Goal: Information Seeking & Learning: Learn about a topic

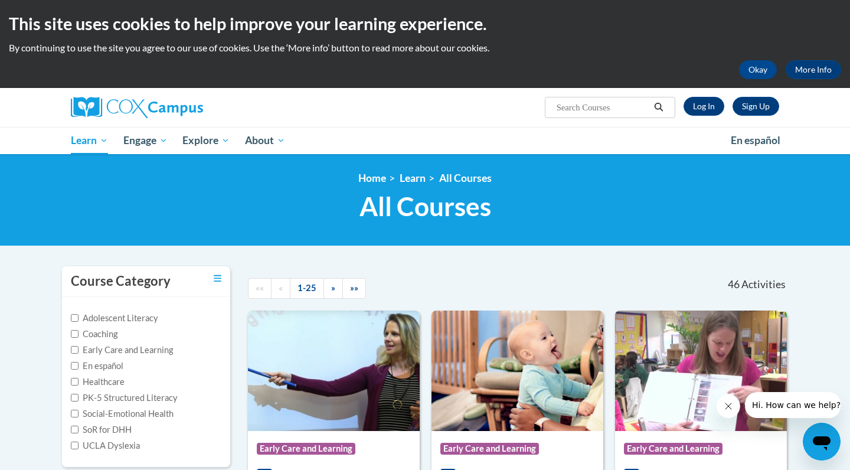
click at [576, 108] on input "Search..." at bounding box center [602, 107] width 94 height 14
type input "writing"
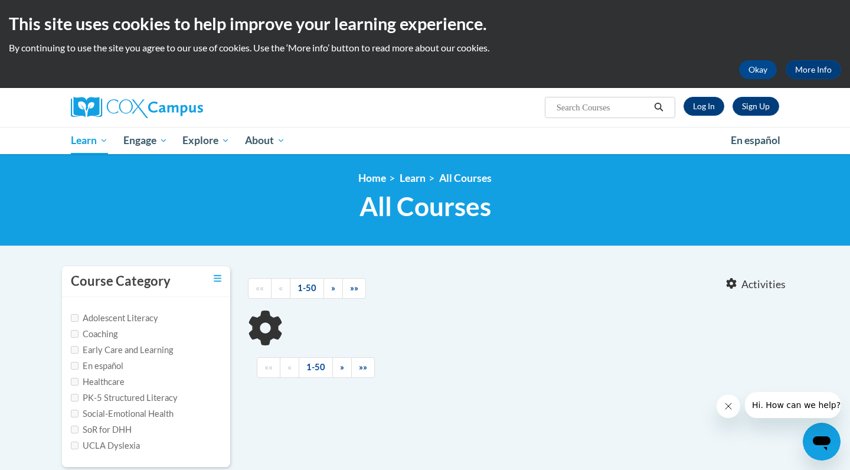
type input "writing"
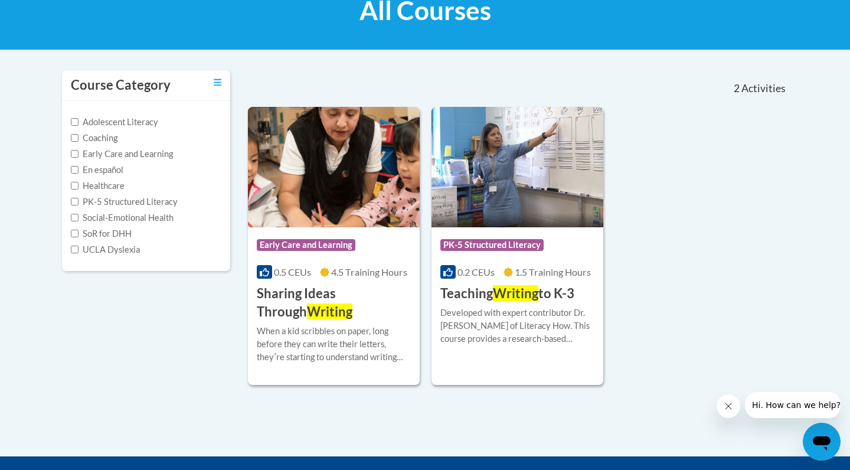
scroll to position [168, 0]
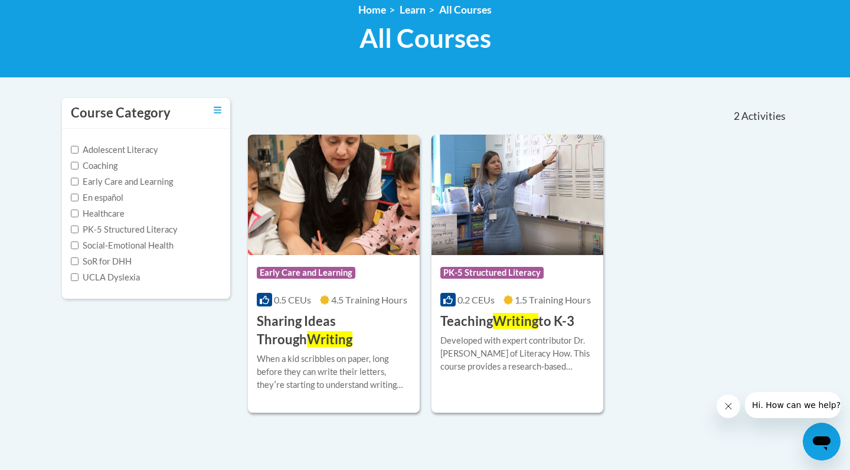
click at [362, 325] on h3 "Sharing Ideas Through Writing" at bounding box center [334, 330] width 154 height 37
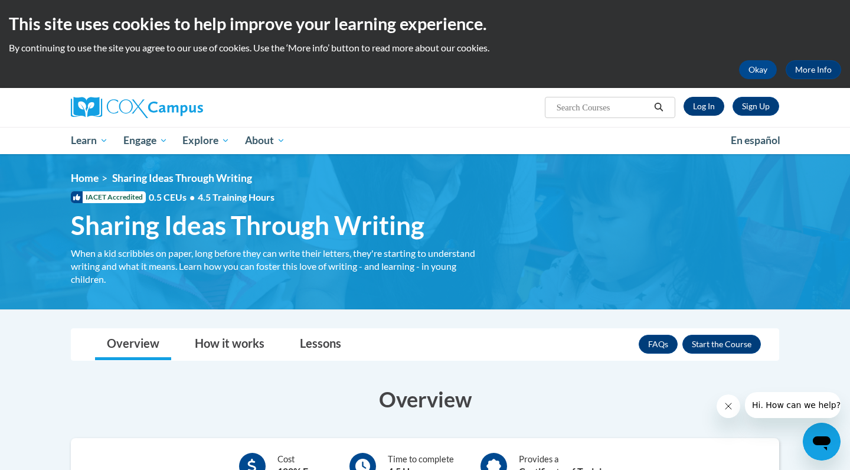
click at [712, 105] on link "Log In" at bounding box center [703, 106] width 41 height 19
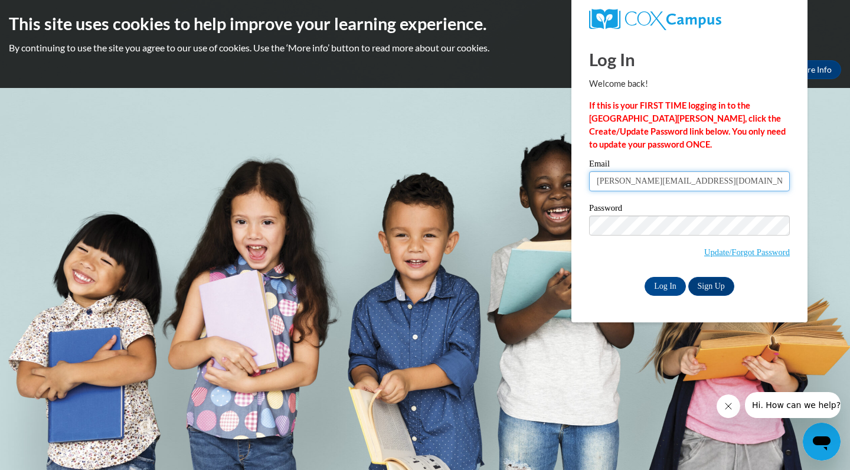
type input "b.engle@ccbdd.net"
click at [670, 280] on input "Log In" at bounding box center [664, 286] width 41 height 19
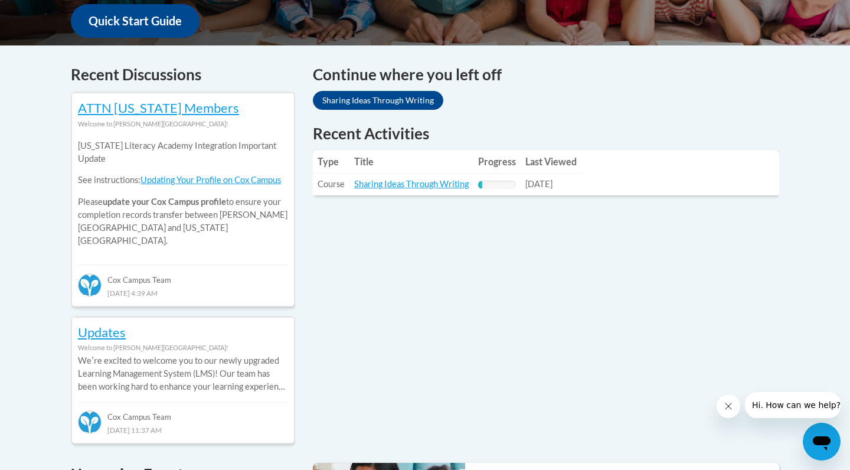
scroll to position [448, 0]
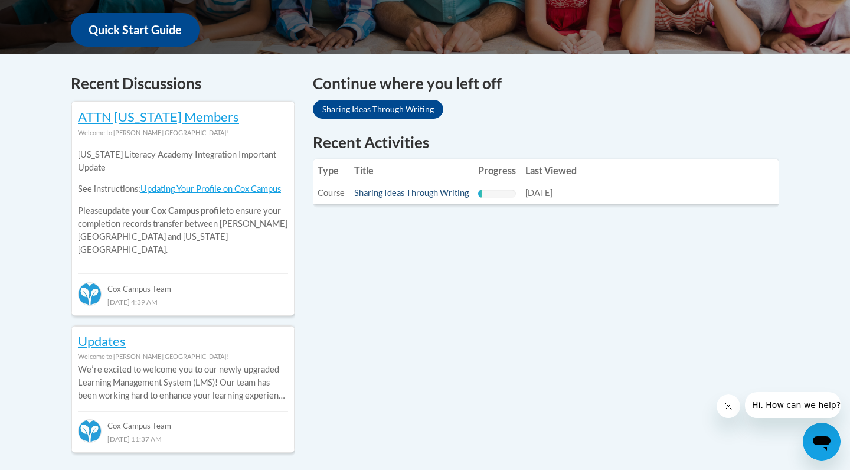
click at [424, 195] on link "Sharing Ideas Through Writing" at bounding box center [411, 193] width 114 height 10
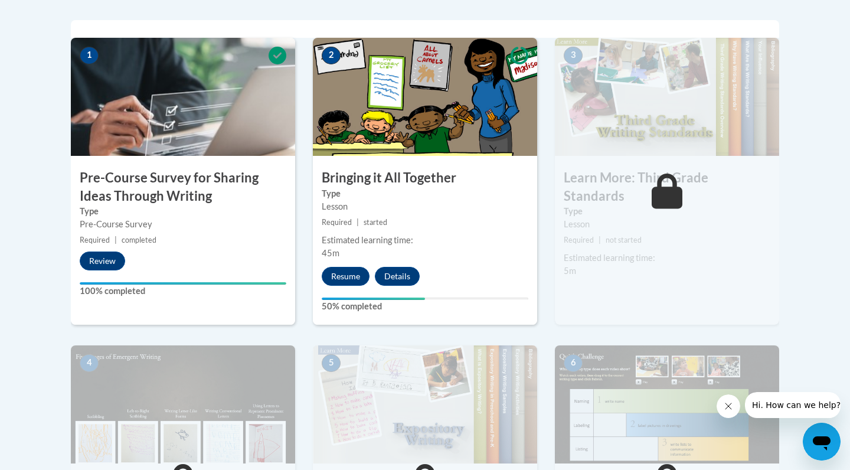
scroll to position [381, 0]
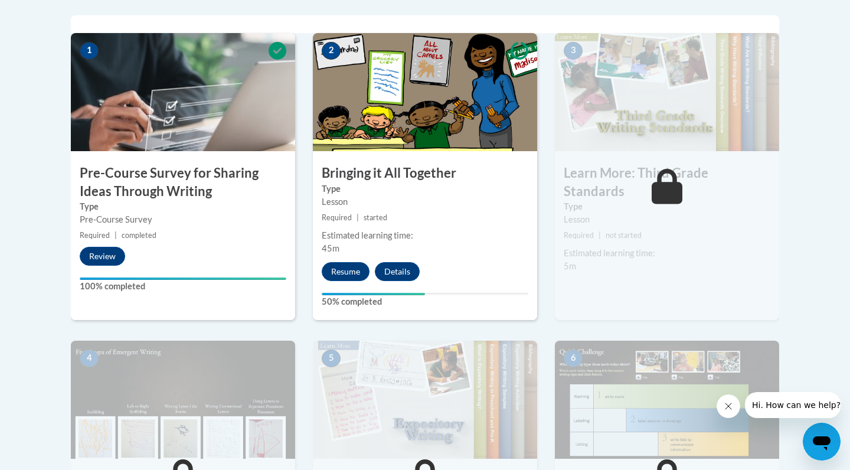
click at [427, 144] on img at bounding box center [425, 92] width 224 height 118
click at [358, 268] on button "Resume" at bounding box center [346, 271] width 48 height 19
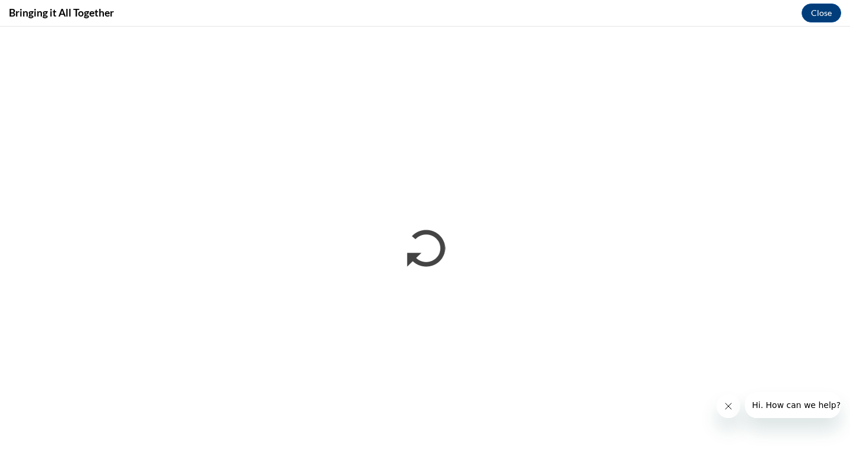
scroll to position [0, 0]
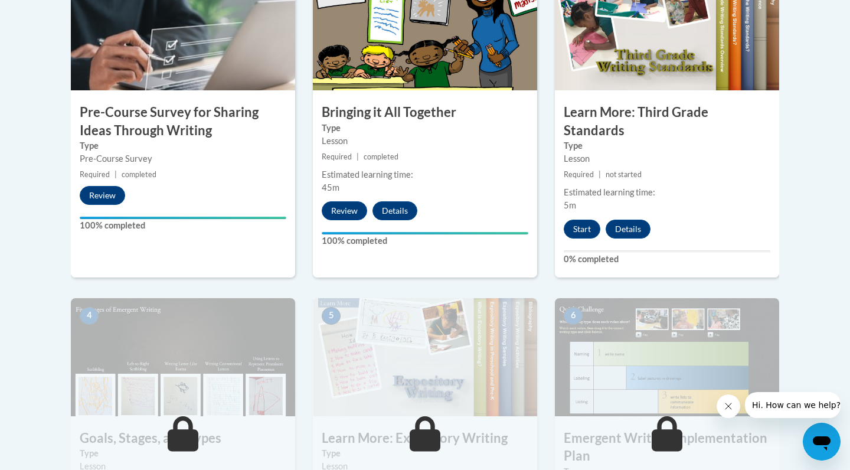
scroll to position [396, 0]
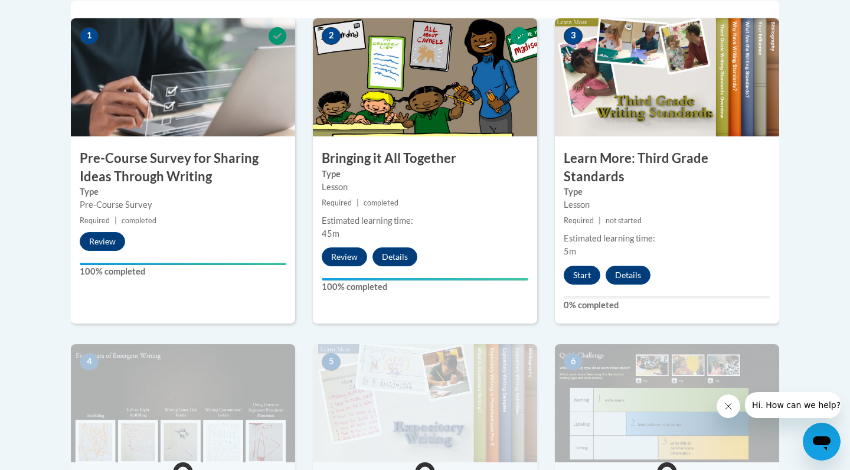
click at [578, 266] on button "Start" at bounding box center [581, 275] width 37 height 19
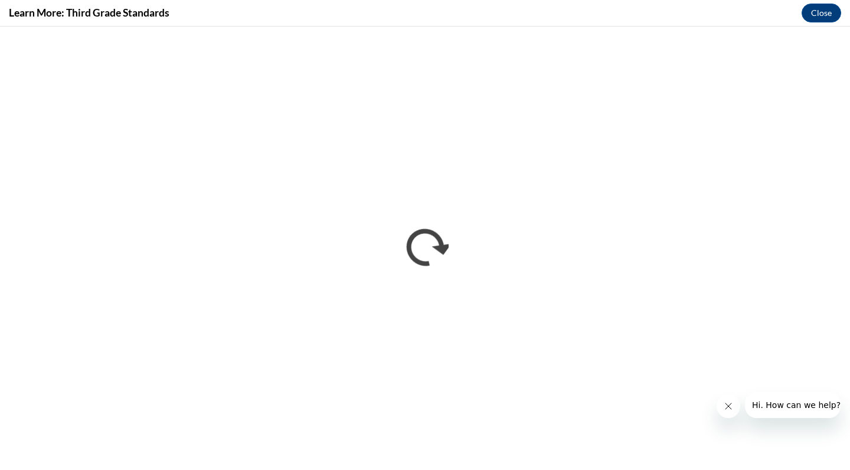
scroll to position [0, 0]
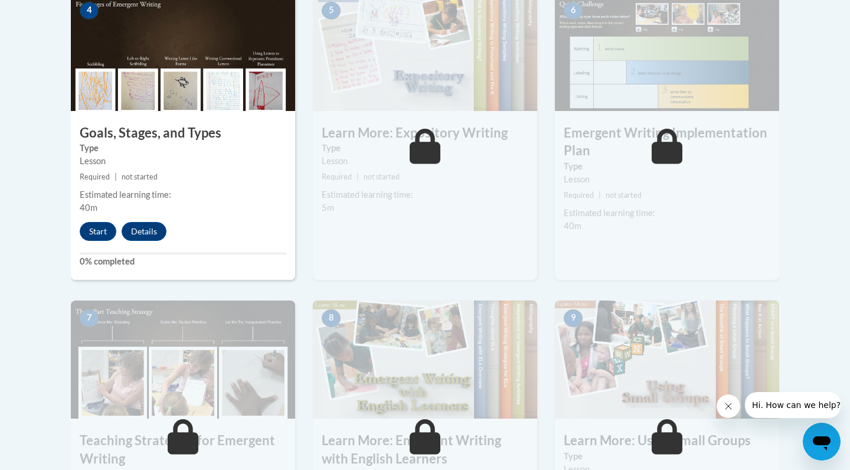
scroll to position [755, 0]
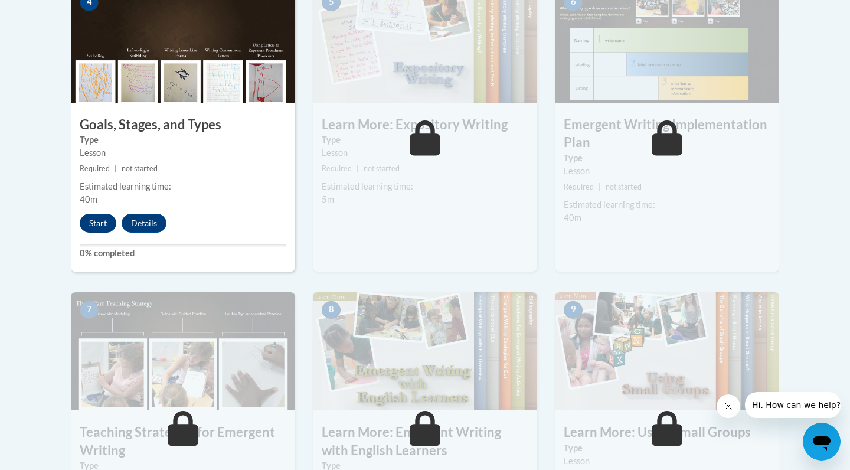
click at [100, 214] on button "Start" at bounding box center [98, 223] width 37 height 19
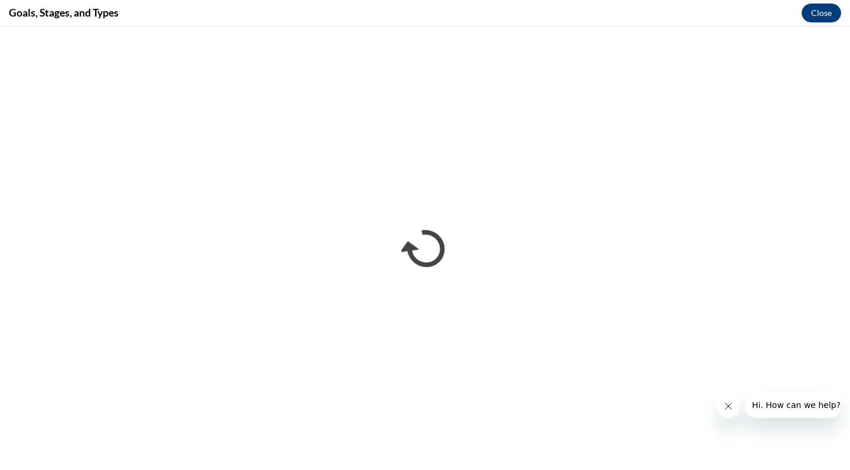
scroll to position [0, 0]
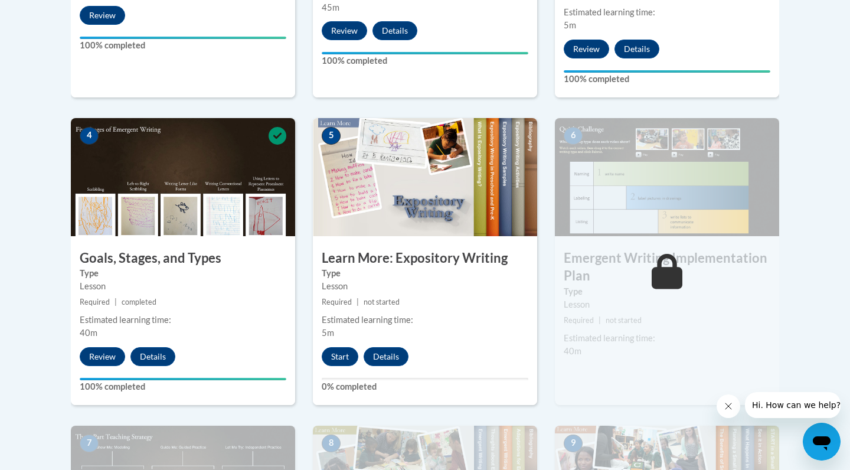
scroll to position [621, 0]
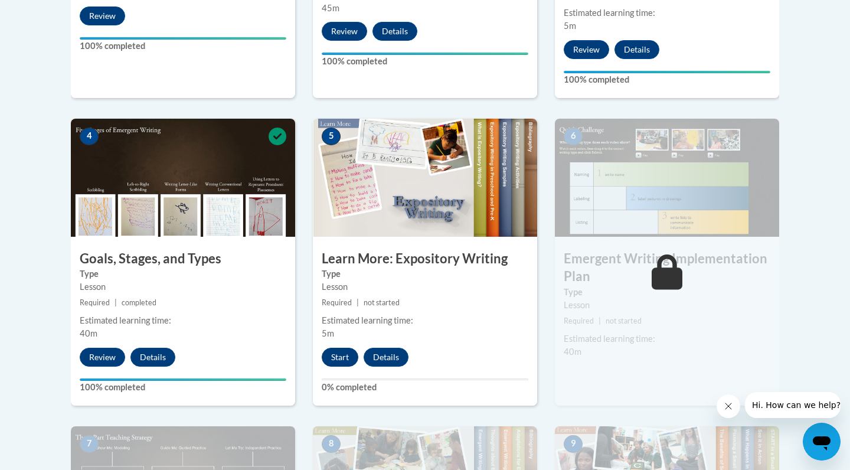
click at [331, 348] on button "Start" at bounding box center [340, 357] width 37 height 19
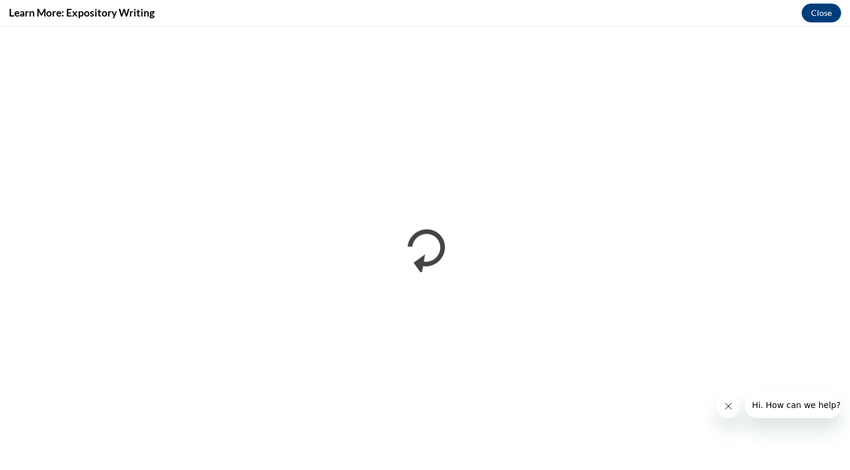
scroll to position [0, 0]
click at [820, 14] on button "Close" at bounding box center [821, 13] width 40 height 19
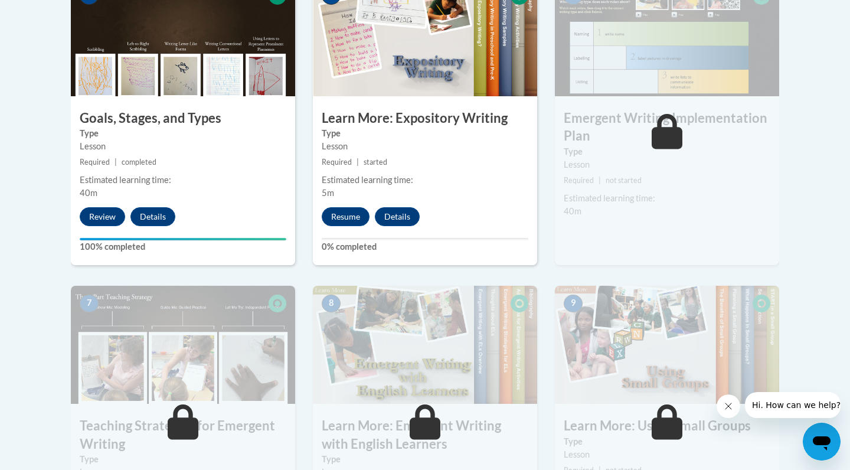
scroll to position [759, 0]
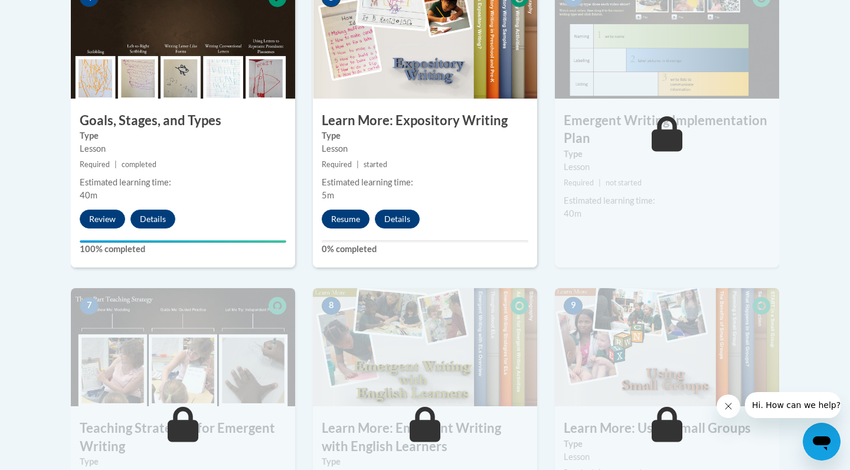
click at [352, 209] on button "Resume" at bounding box center [346, 218] width 48 height 19
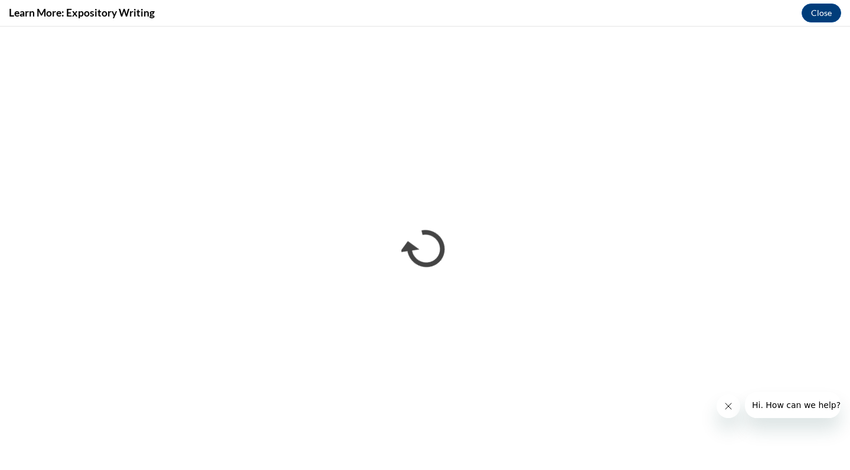
scroll to position [0, 0]
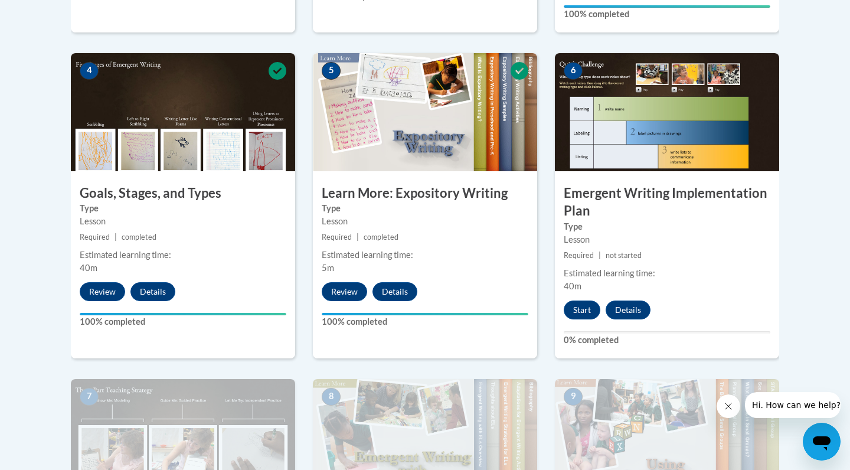
scroll to position [686, 0]
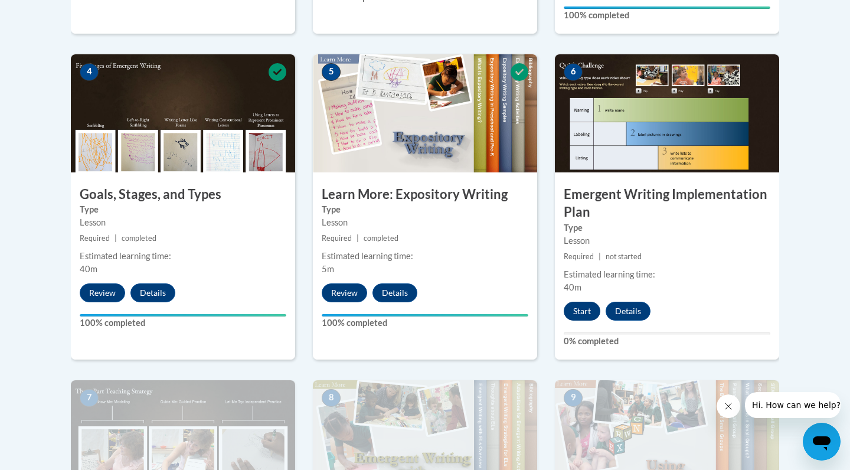
click at [589, 302] on button "Start" at bounding box center [581, 311] width 37 height 19
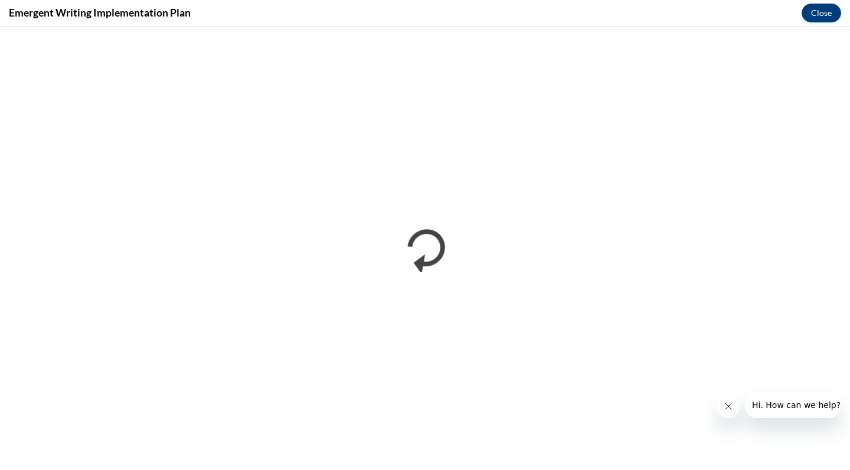
scroll to position [0, 0]
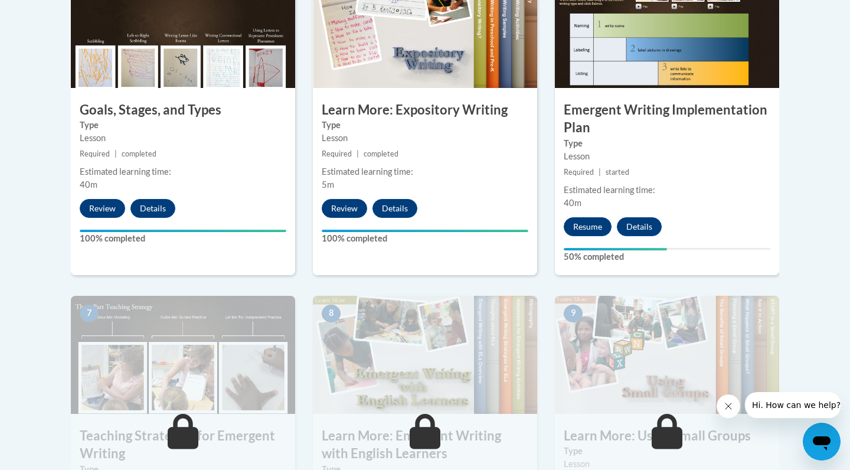
scroll to position [752, 0]
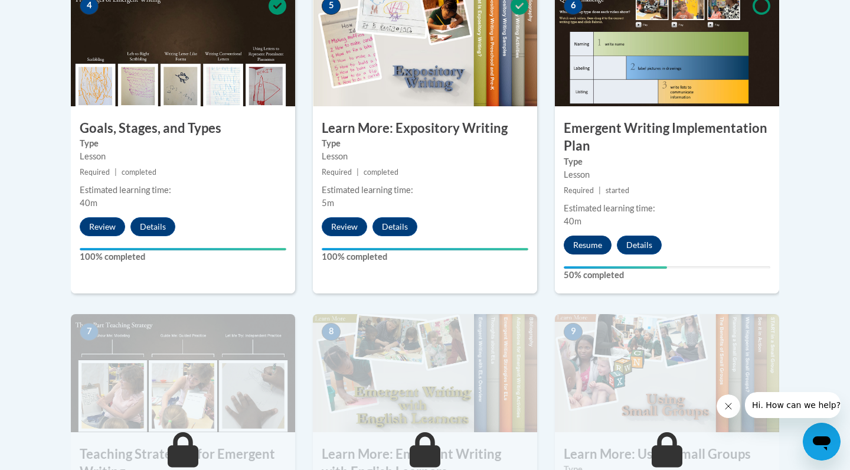
click at [598, 235] on button "Resume" at bounding box center [587, 244] width 48 height 19
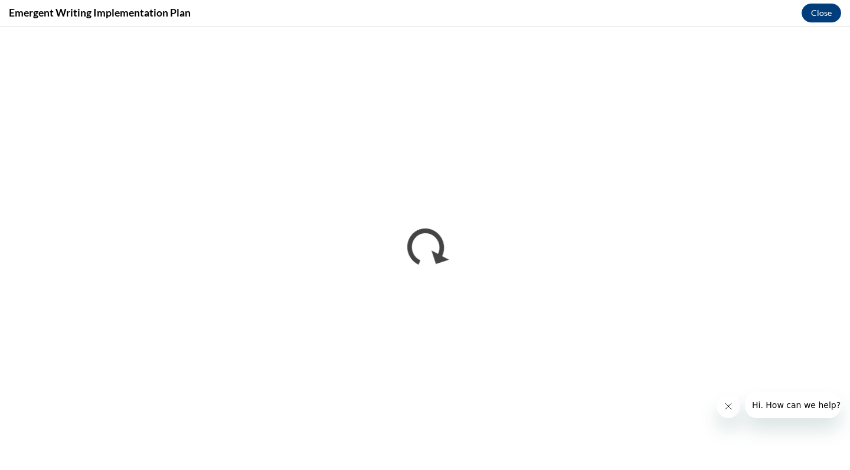
scroll to position [0, 0]
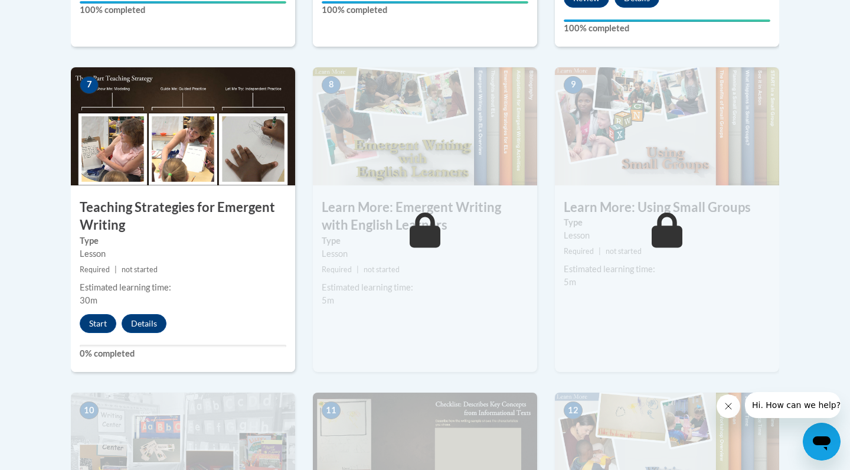
scroll to position [1000, 0]
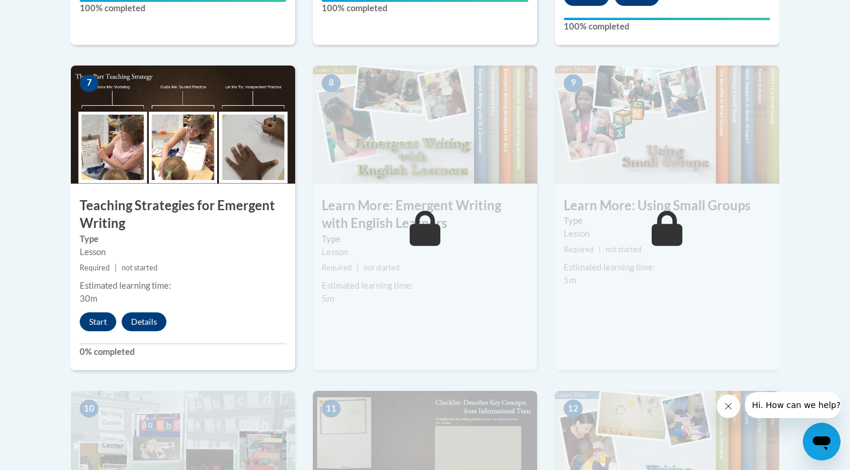
click at [96, 312] on button "Start" at bounding box center [98, 321] width 37 height 19
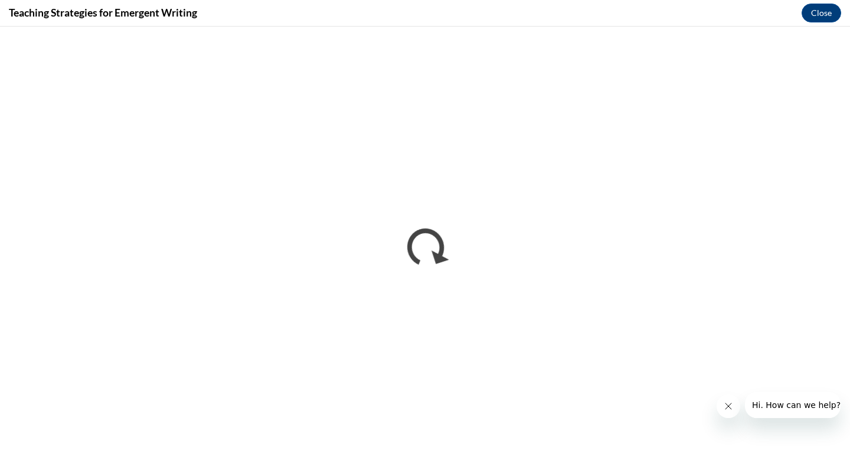
scroll to position [0, 0]
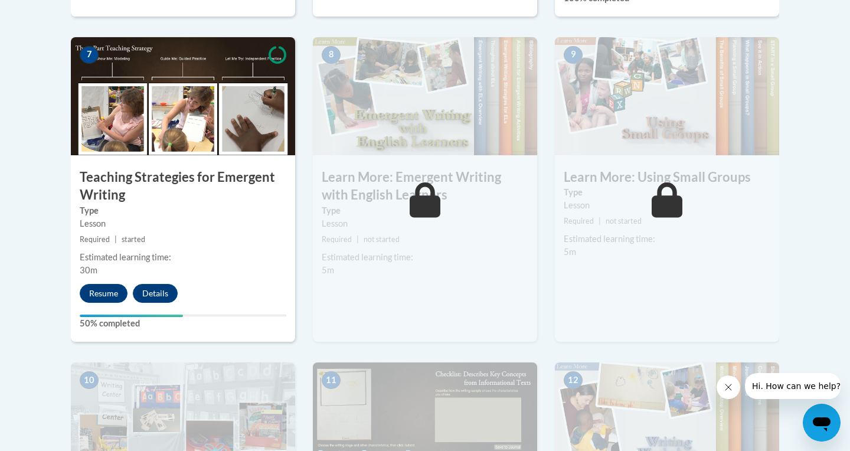
scroll to position [1025, 0]
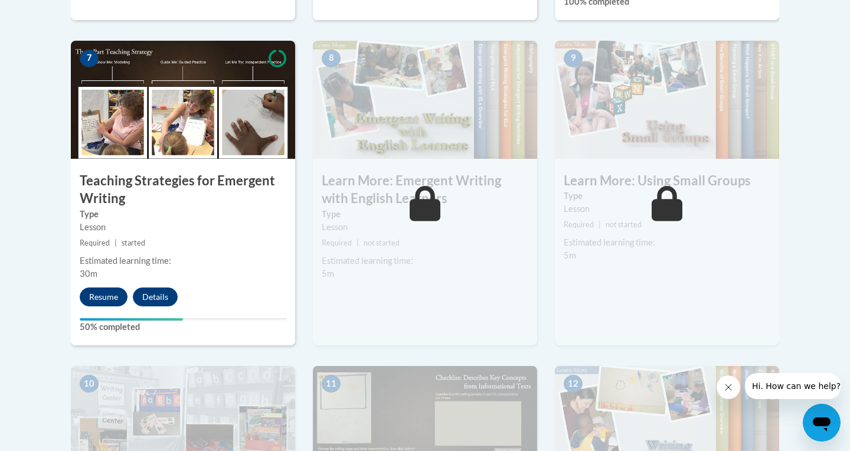
click at [111, 287] on button "Resume" at bounding box center [104, 296] width 48 height 19
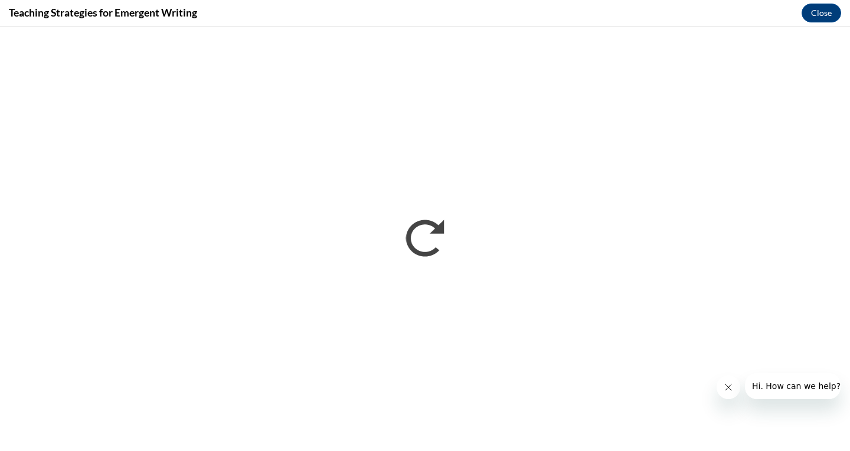
scroll to position [0, 0]
drag, startPoint x: 787, startPoint y: 3, endPoint x: 512, endPoint y: 1, distance: 275.6
click at [512, 1] on div "Teaching Strategies for Emergent Writing Close" at bounding box center [425, 13] width 850 height 27
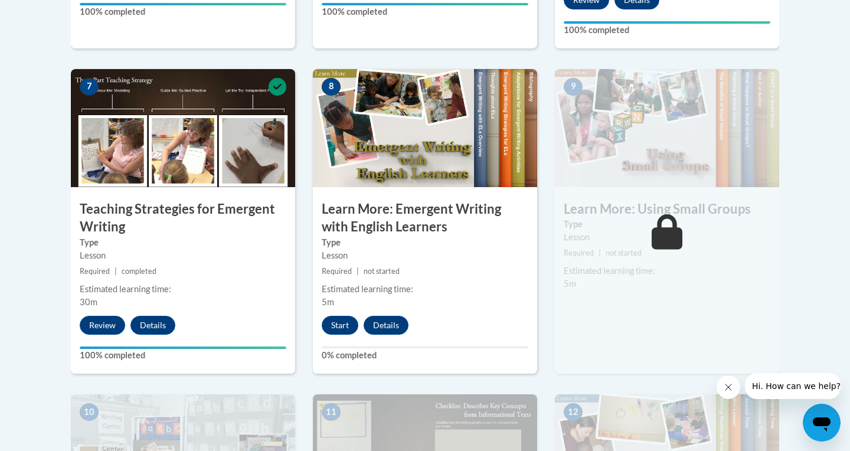
scroll to position [997, 0]
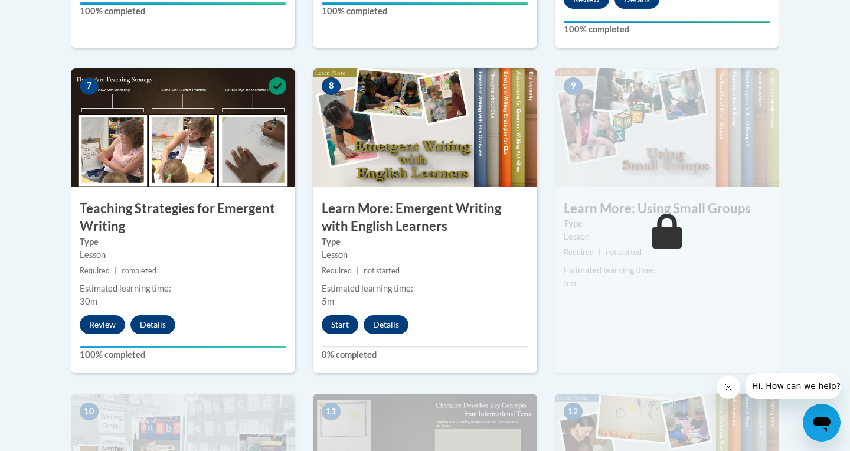
click at [346, 315] on button "Start" at bounding box center [340, 324] width 37 height 19
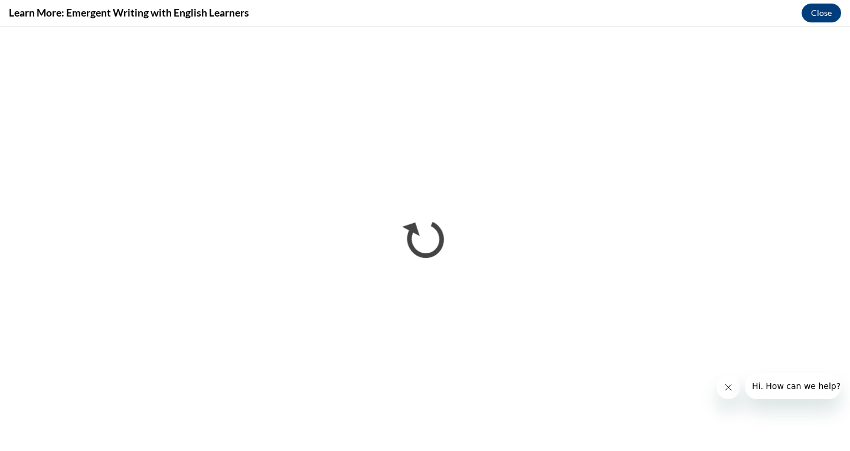
scroll to position [0, 0]
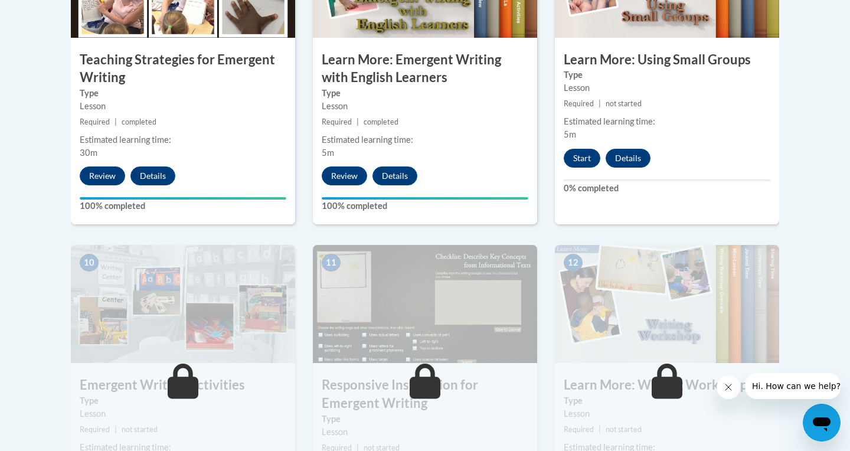
scroll to position [1114, 0]
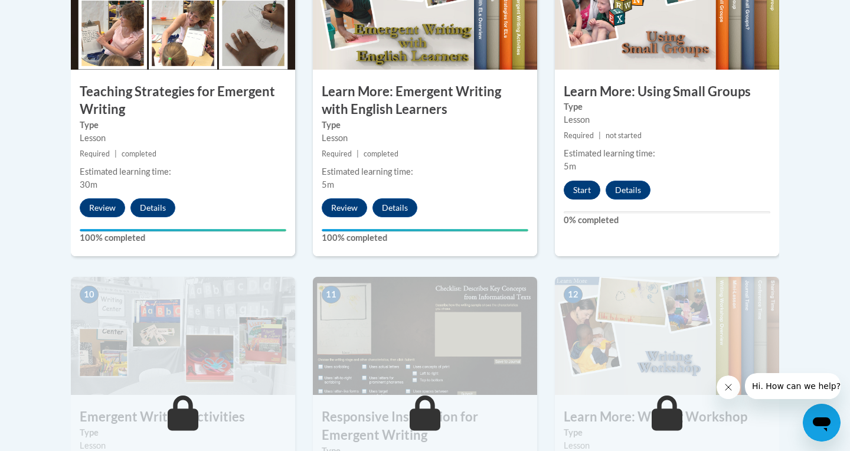
click at [587, 181] on button "Start" at bounding box center [581, 190] width 37 height 19
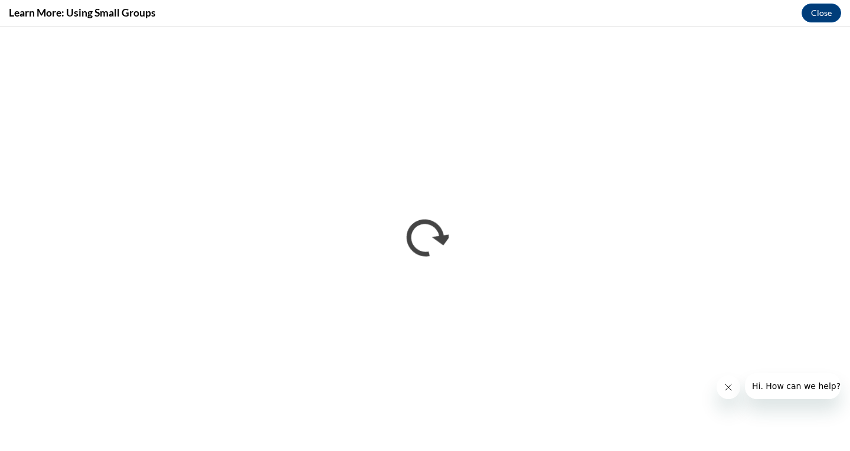
scroll to position [0, 0]
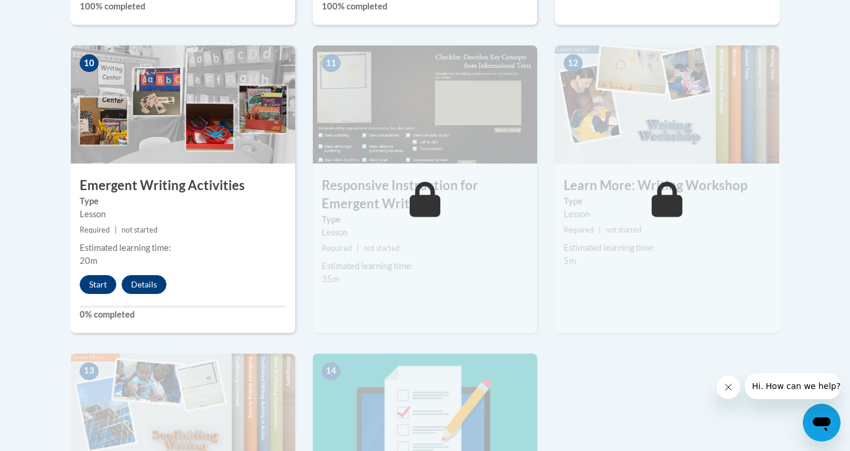
scroll to position [1339, 0]
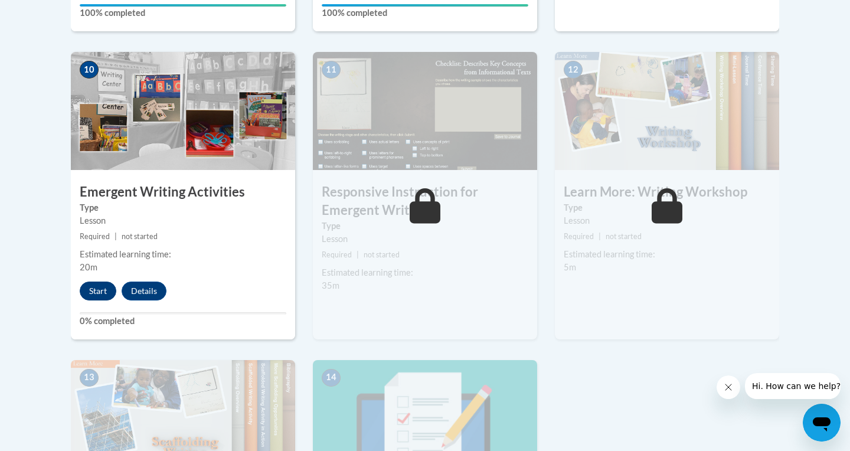
click at [104, 281] on button "Start" at bounding box center [98, 290] width 37 height 19
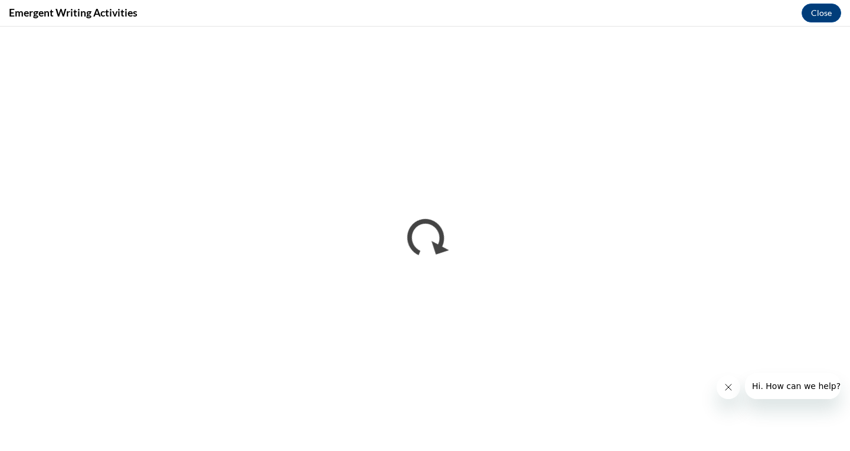
scroll to position [0, 0]
click at [821, 11] on button "Close" at bounding box center [821, 13] width 40 height 19
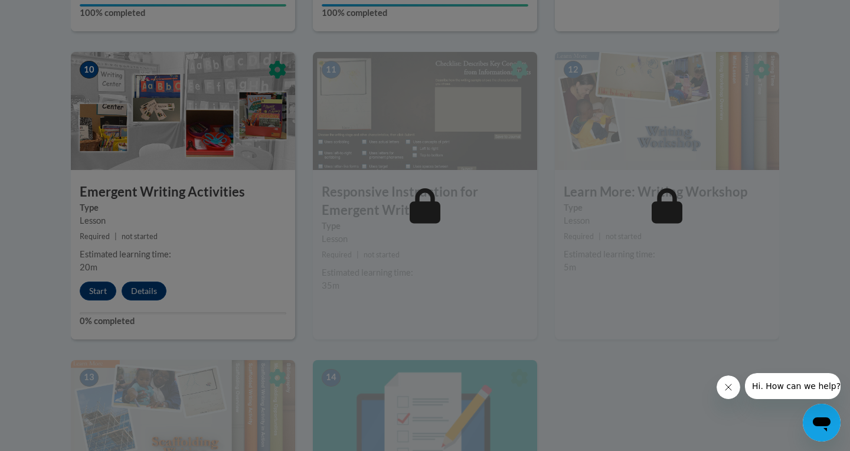
click at [109, 265] on div at bounding box center [425, 225] width 850 height 451
click at [104, 268] on div at bounding box center [425, 225] width 850 height 451
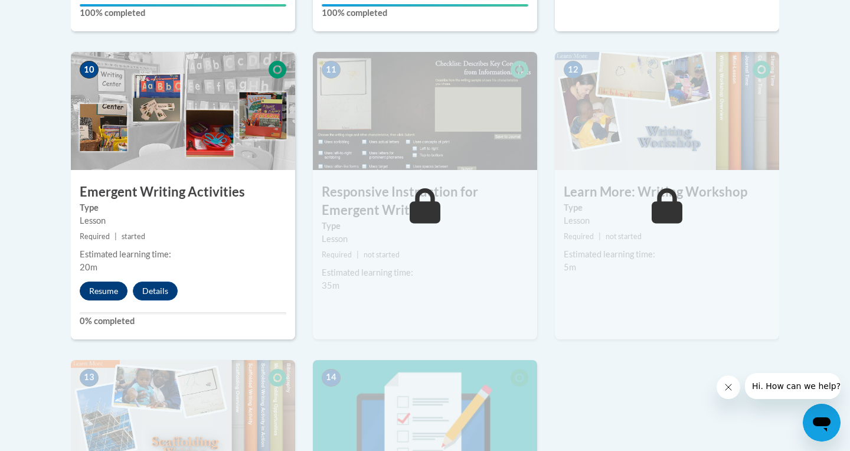
click at [108, 281] on button "Resume" at bounding box center [104, 290] width 48 height 19
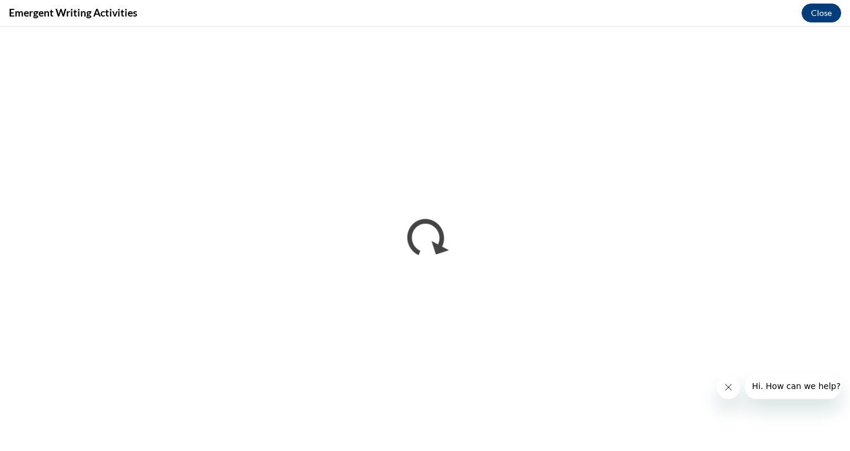
click at [826, 12] on button "Close" at bounding box center [821, 13] width 40 height 19
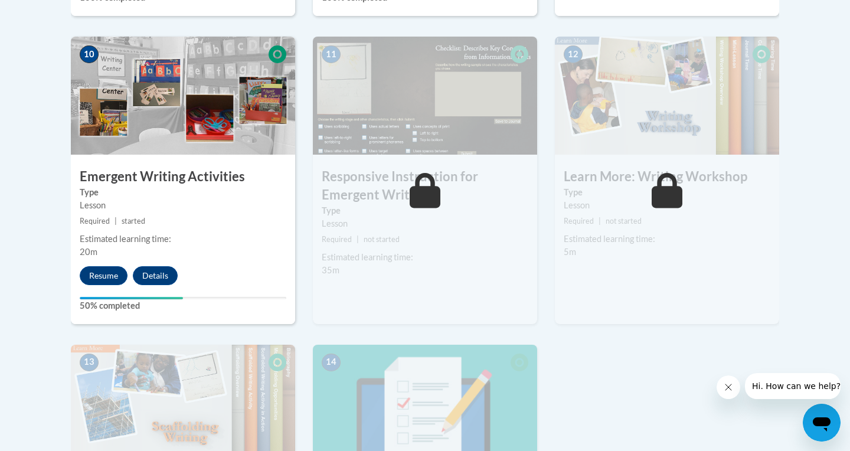
scroll to position [1355, 0]
click at [99, 266] on button "Resume" at bounding box center [104, 275] width 48 height 19
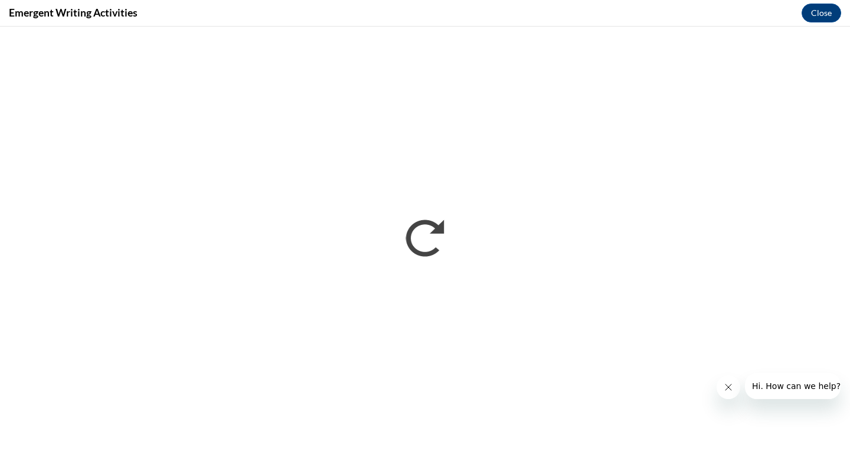
scroll to position [0, 0]
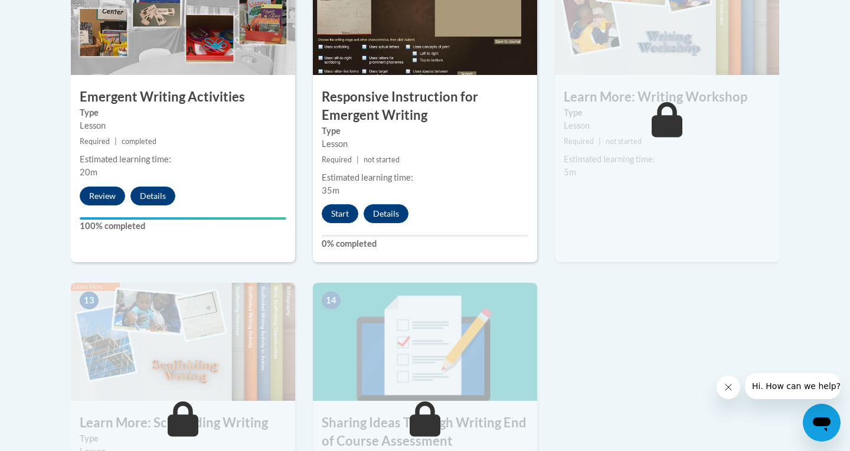
scroll to position [1434, 0]
click at [339, 204] on button "Start" at bounding box center [340, 213] width 37 height 19
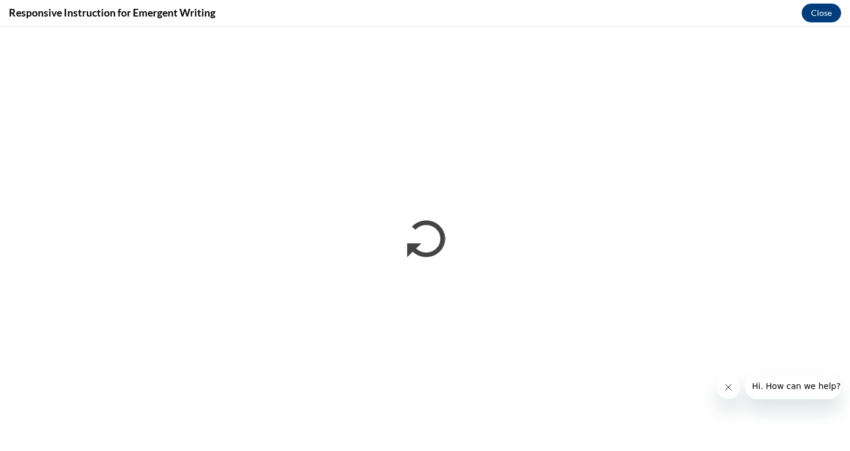
scroll to position [0, 0]
click at [823, 18] on button "Close" at bounding box center [821, 13] width 40 height 19
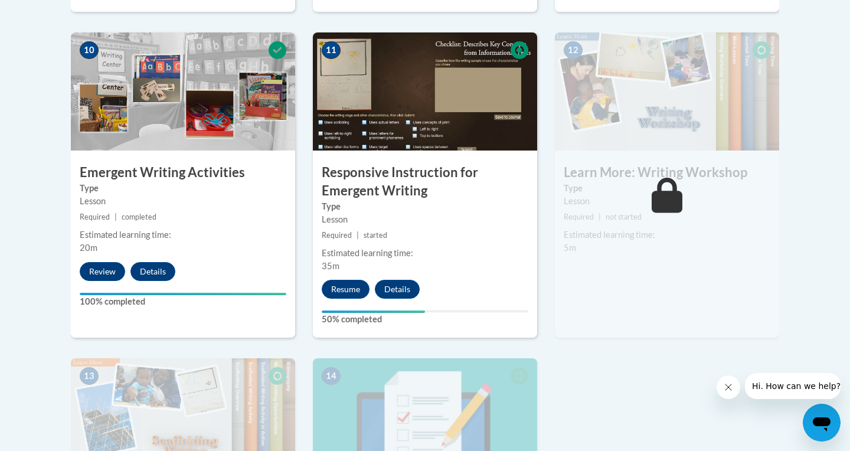
scroll to position [1360, 0]
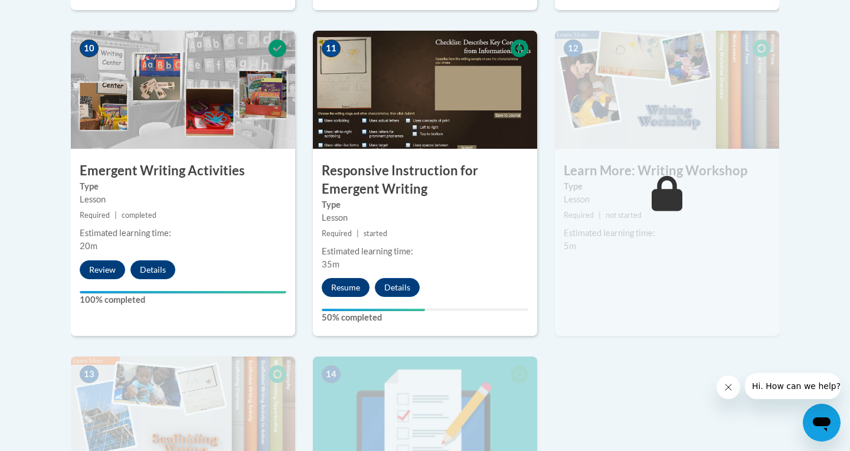
click at [340, 278] on button "Resume" at bounding box center [346, 287] width 48 height 19
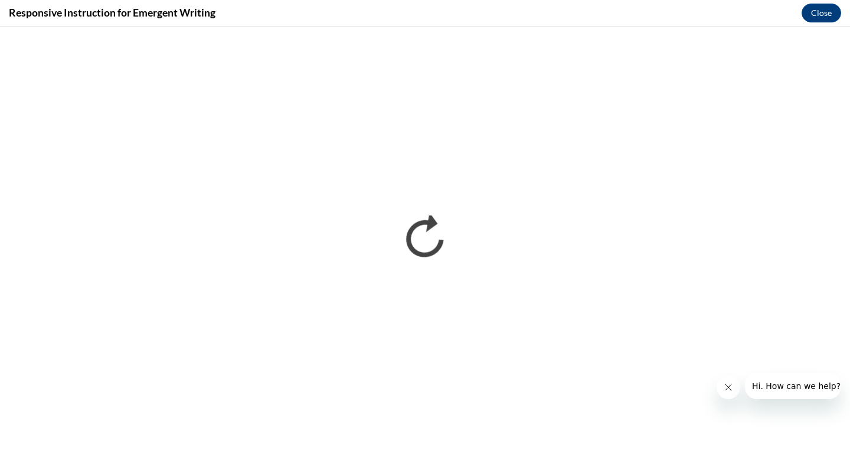
scroll to position [0, 0]
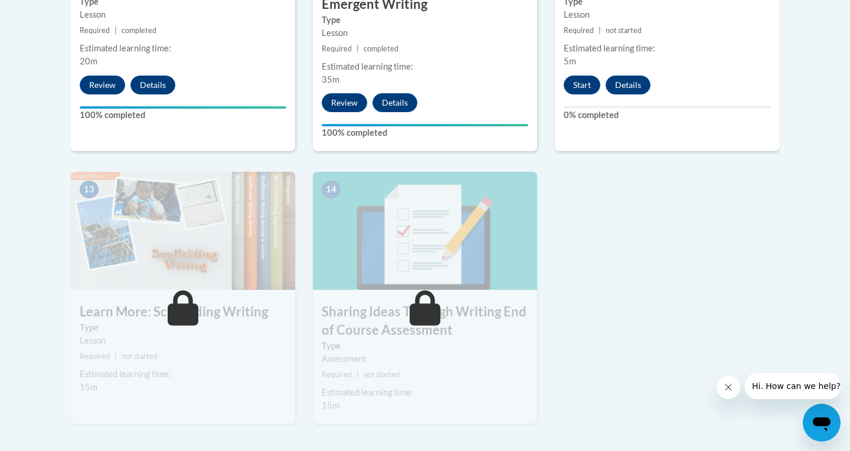
scroll to position [1544, 0]
click at [581, 76] on button "Start" at bounding box center [581, 85] width 37 height 19
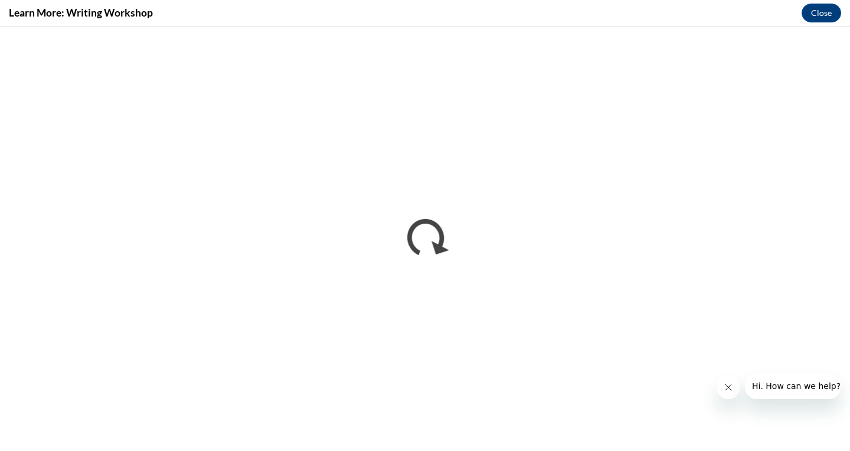
scroll to position [0, 0]
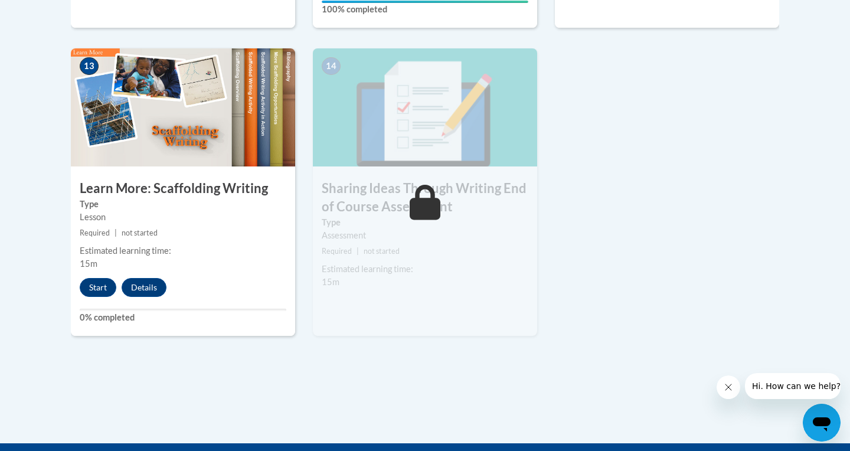
scroll to position [1672, 0]
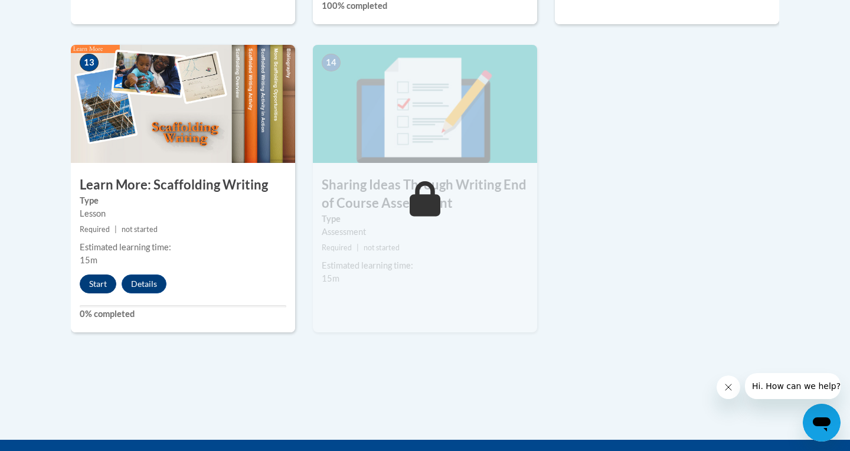
click at [92, 274] on button "Start" at bounding box center [98, 283] width 37 height 19
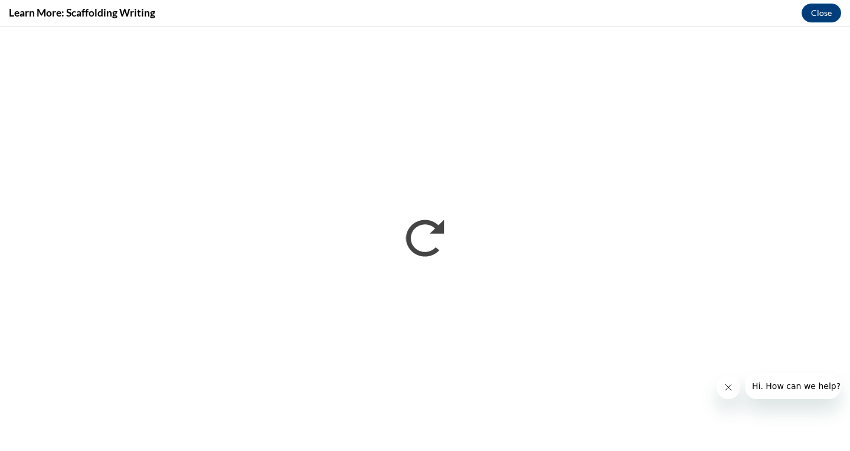
scroll to position [0, 0]
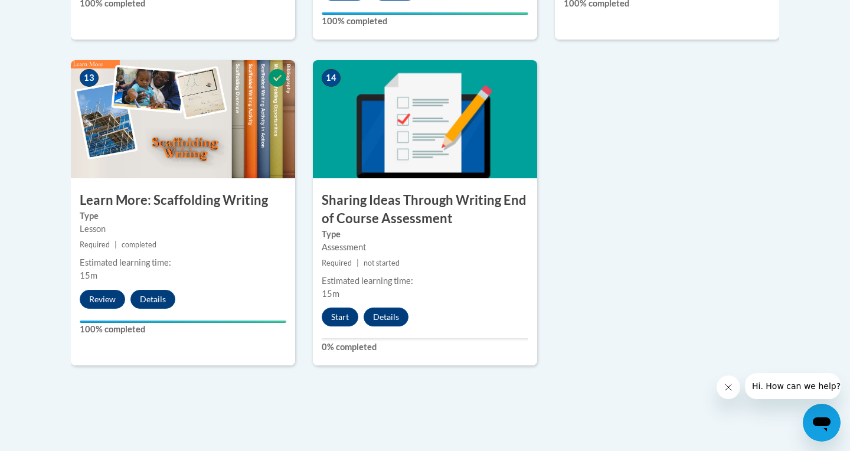
scroll to position [1659, 0]
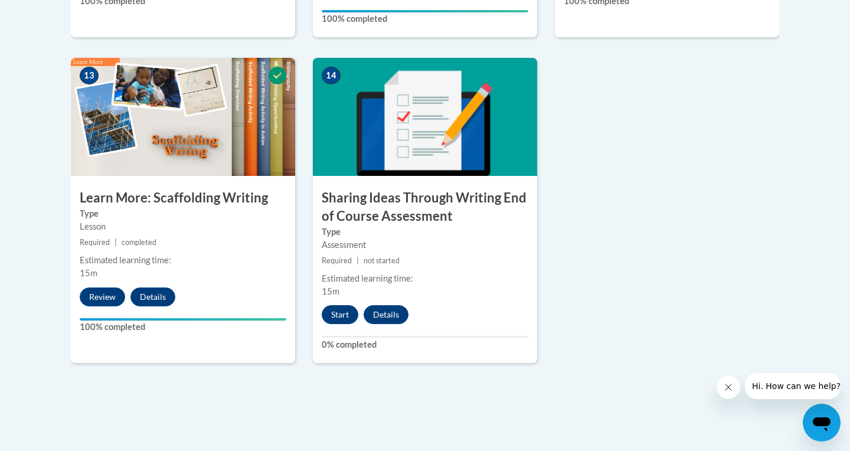
click at [347, 305] on button "Start" at bounding box center [340, 314] width 37 height 19
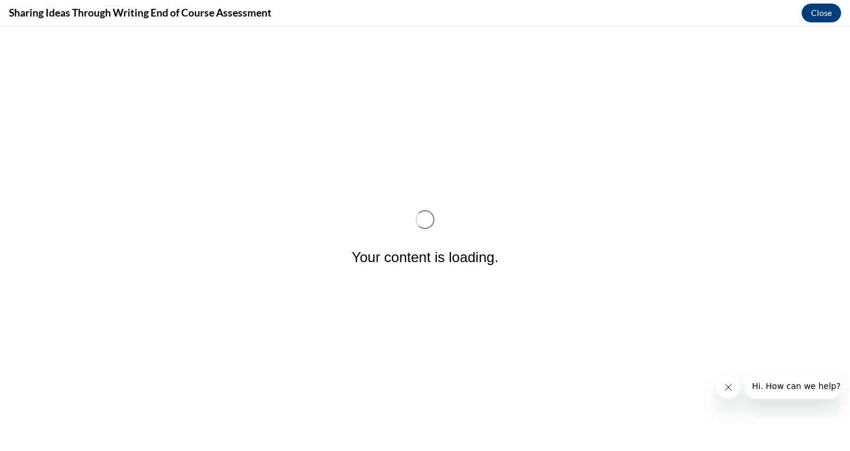
scroll to position [0, 0]
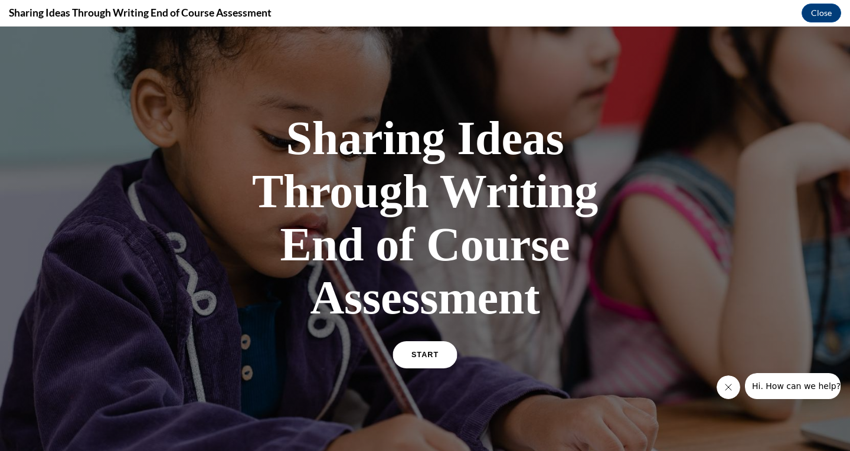
click at [436, 353] on span "START" at bounding box center [424, 354] width 27 height 9
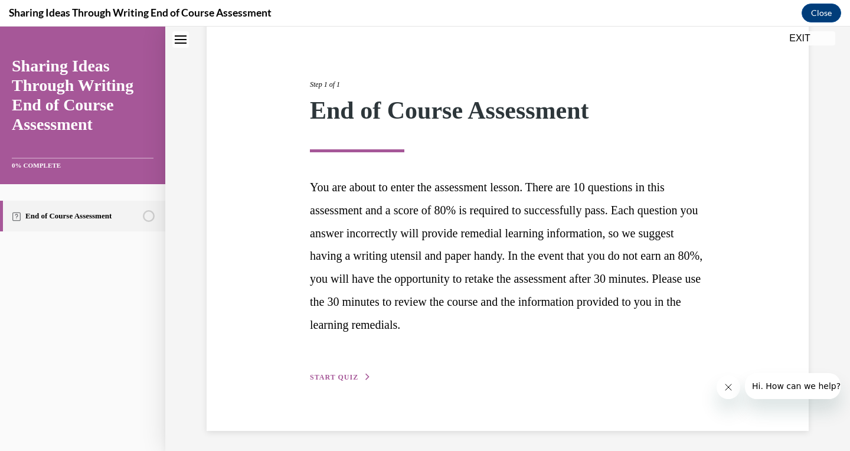
scroll to position [112, 0]
click at [362, 372] on button "START QUIZ" at bounding box center [340, 377] width 61 height 11
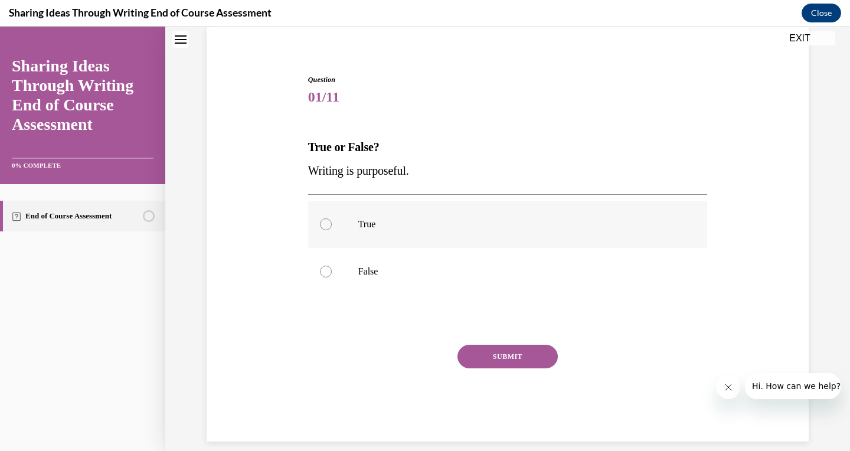
click at [327, 223] on div at bounding box center [326, 224] width 12 height 12
click at [327, 223] on input "True" at bounding box center [326, 224] width 12 height 12
radio input "true"
click at [528, 357] on button "SUBMIT" at bounding box center [507, 357] width 100 height 24
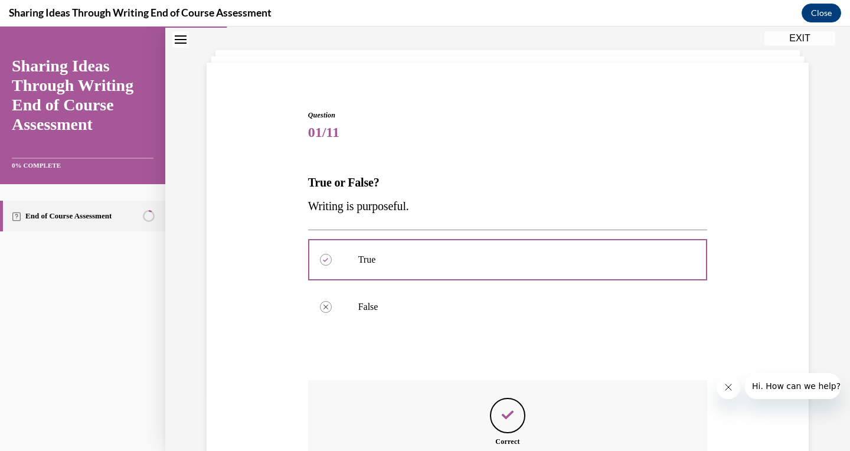
scroll to position [185, 0]
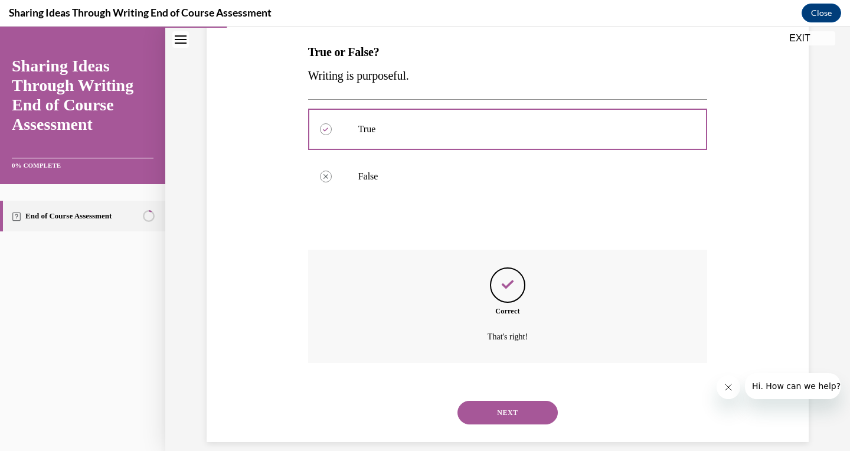
click at [512, 401] on button "NEXT" at bounding box center [507, 413] width 100 height 24
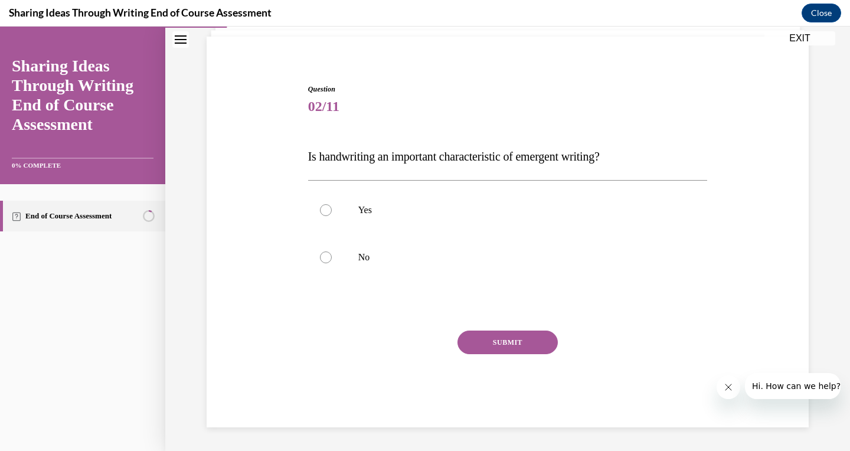
scroll to position [66, 0]
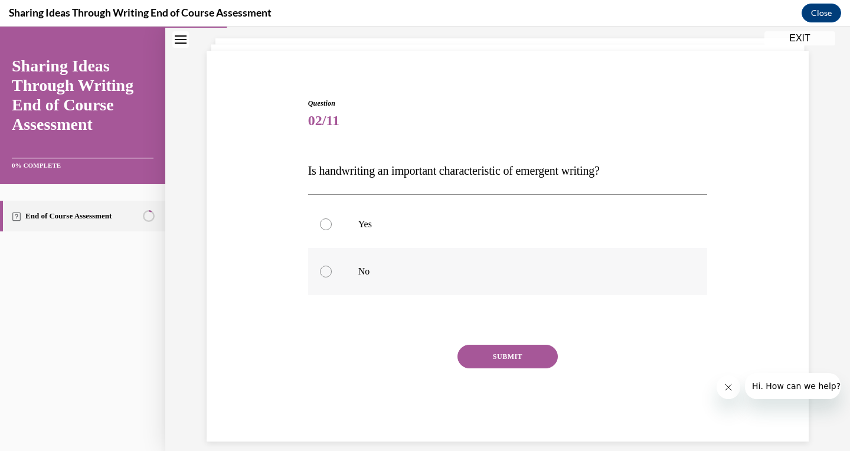
click at [326, 276] on div at bounding box center [326, 272] width 12 height 12
click at [326, 276] on input "No" at bounding box center [326, 272] width 12 height 12
radio input "true"
click at [476, 355] on button "SUBMIT" at bounding box center [507, 357] width 100 height 24
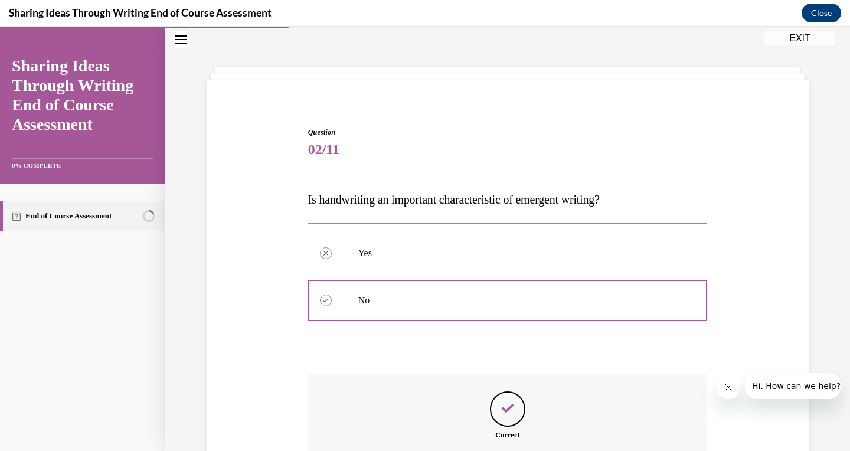
scroll to position [161, 0]
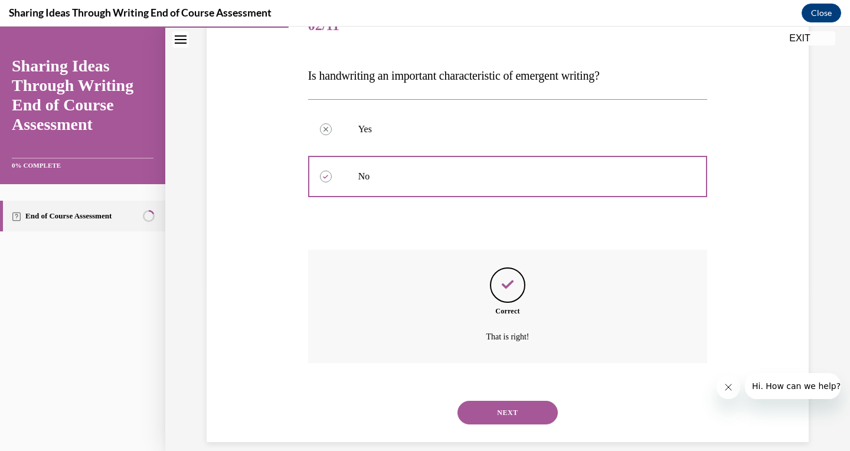
click at [507, 403] on button "NEXT" at bounding box center [507, 413] width 100 height 24
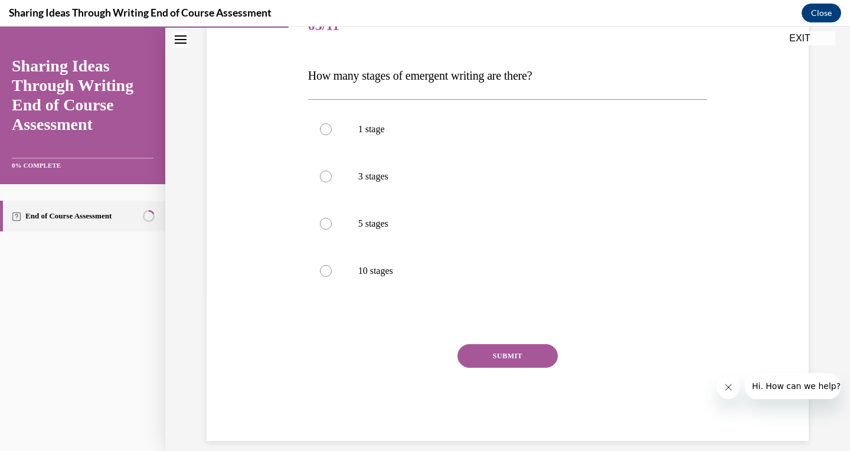
scroll to position [132, 0]
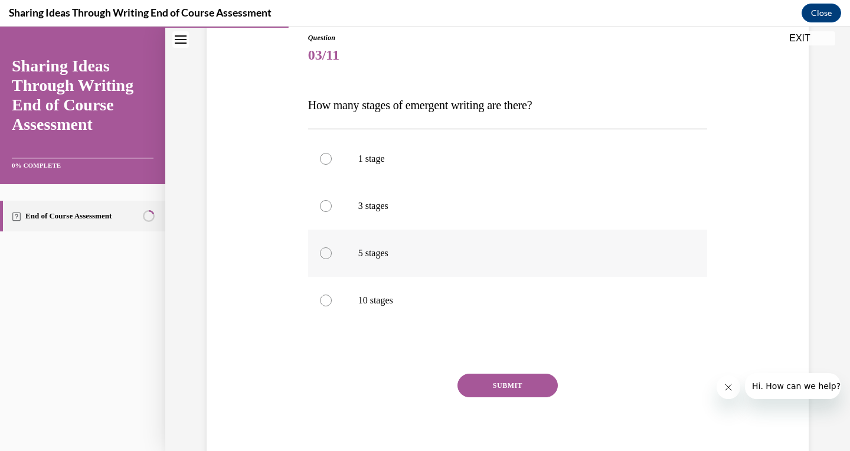
click at [327, 257] on div at bounding box center [326, 253] width 12 height 12
click at [327, 257] on input "5 stages" at bounding box center [326, 253] width 12 height 12
radio input "true"
click at [494, 384] on button "SUBMIT" at bounding box center [507, 385] width 100 height 24
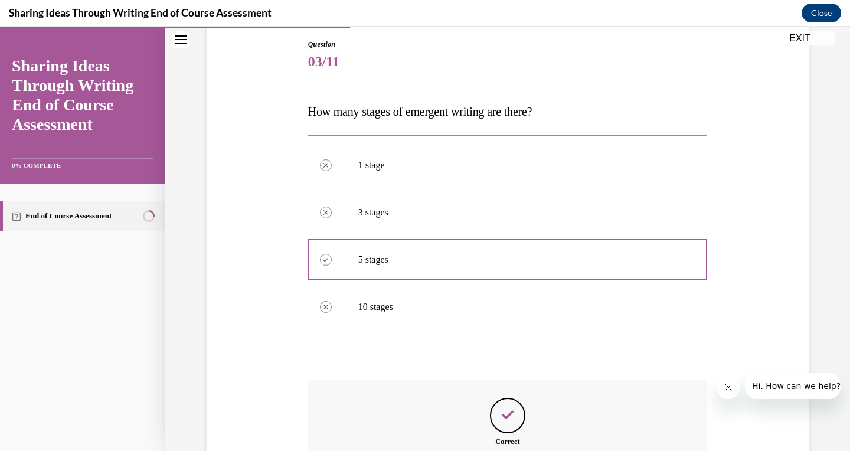
scroll to position [255, 0]
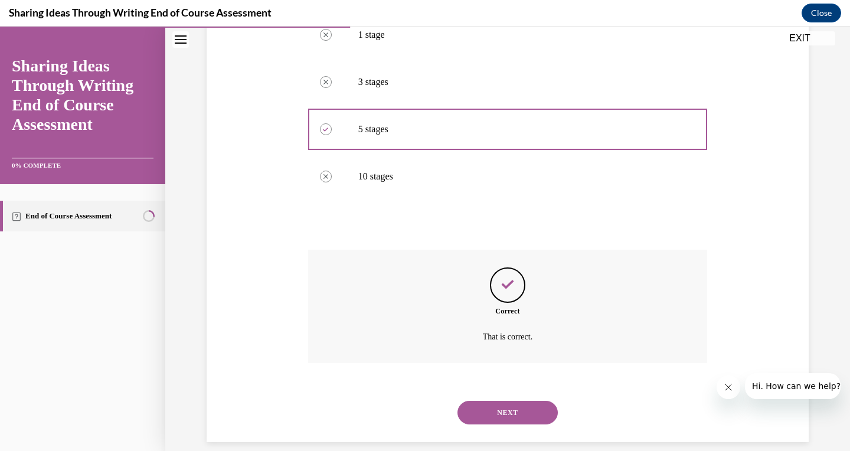
click at [534, 405] on button "NEXT" at bounding box center [507, 413] width 100 height 24
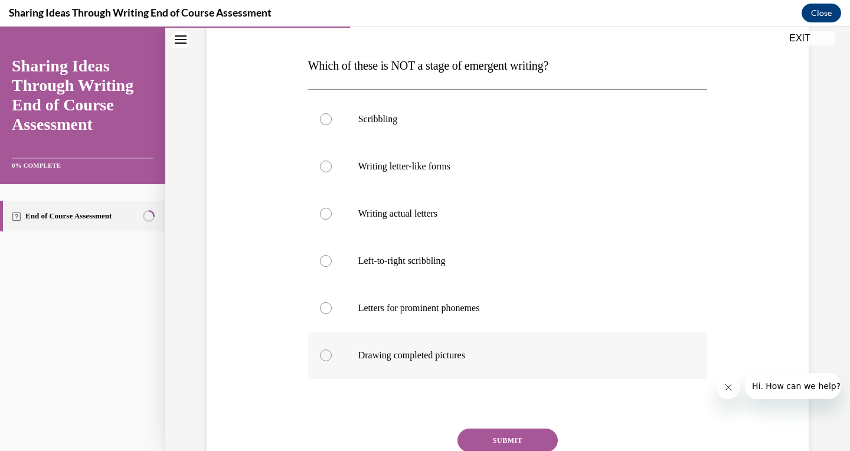
scroll to position [172, 0]
click at [323, 354] on div at bounding box center [326, 355] width 12 height 12
click at [323, 354] on input "Drawing completed pictures" at bounding box center [326, 355] width 12 height 12
radio input "true"
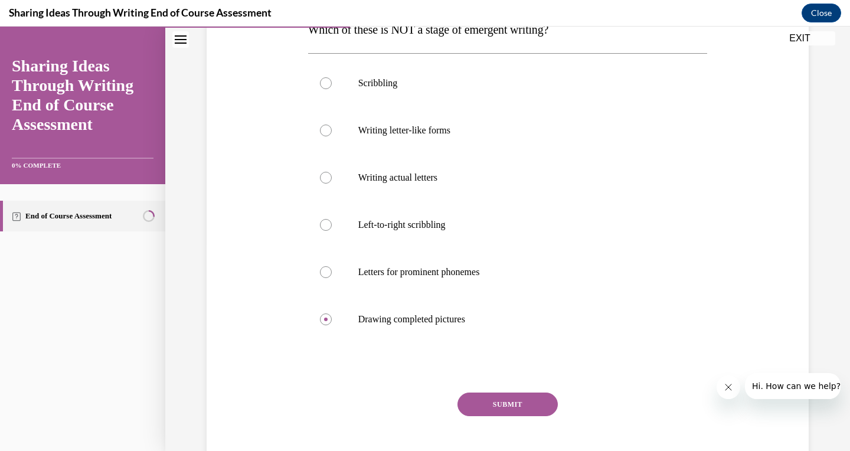
click at [519, 407] on button "SUBMIT" at bounding box center [507, 404] width 100 height 24
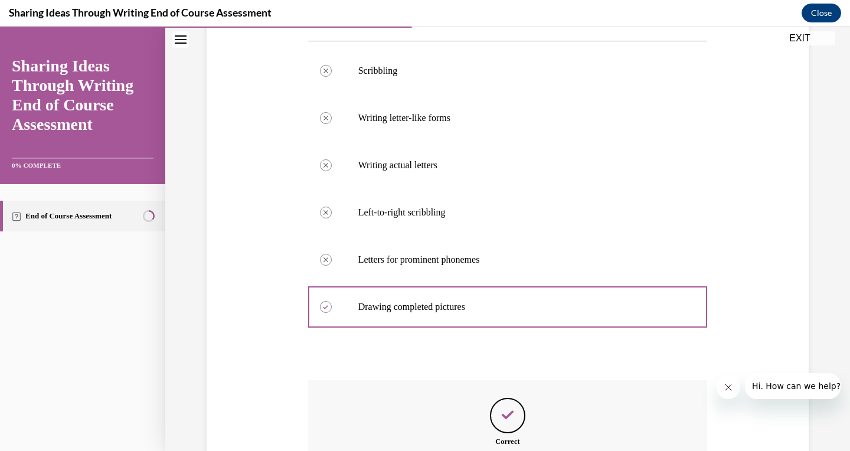
scroll to position [350, 0]
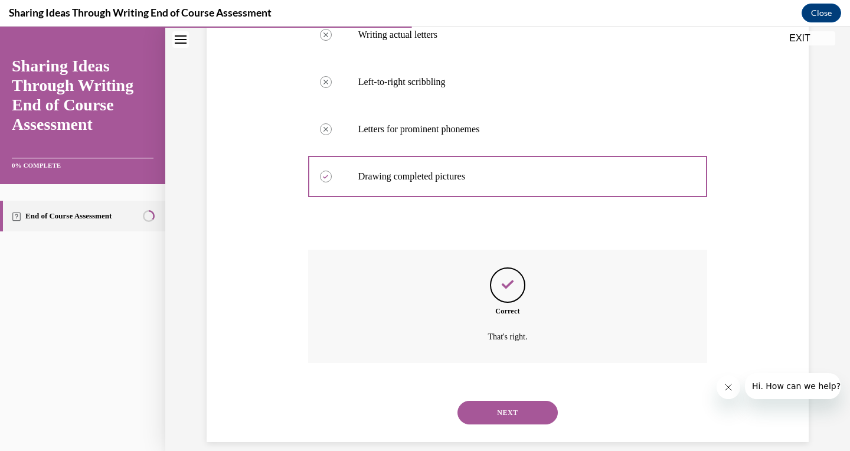
click at [519, 401] on button "NEXT" at bounding box center [507, 413] width 100 height 24
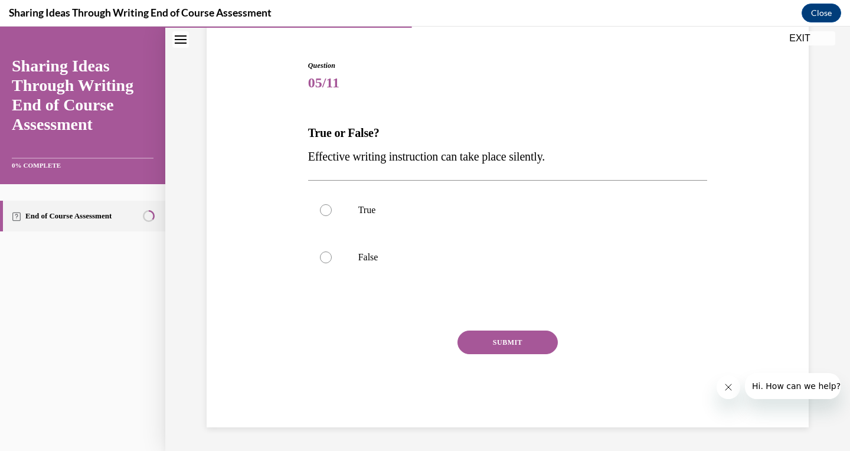
scroll to position [90, 0]
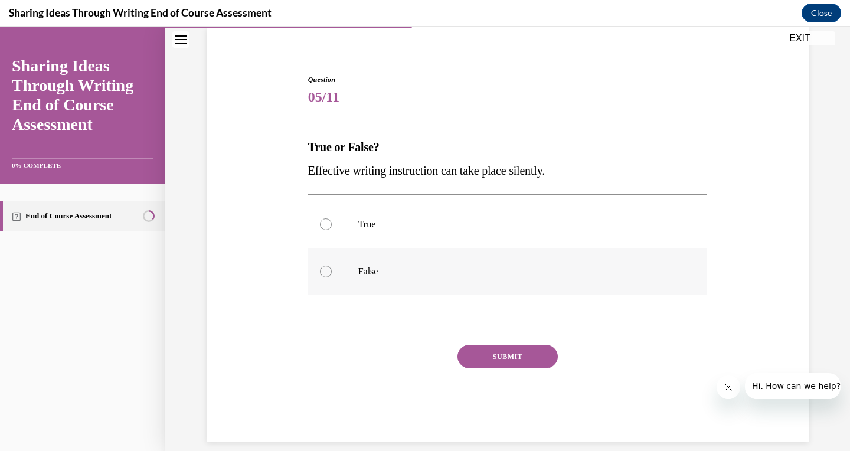
click at [328, 273] on div at bounding box center [326, 272] width 12 height 12
click at [328, 273] on input "False" at bounding box center [326, 272] width 12 height 12
radio input "true"
click at [489, 354] on button "SUBMIT" at bounding box center [507, 357] width 100 height 24
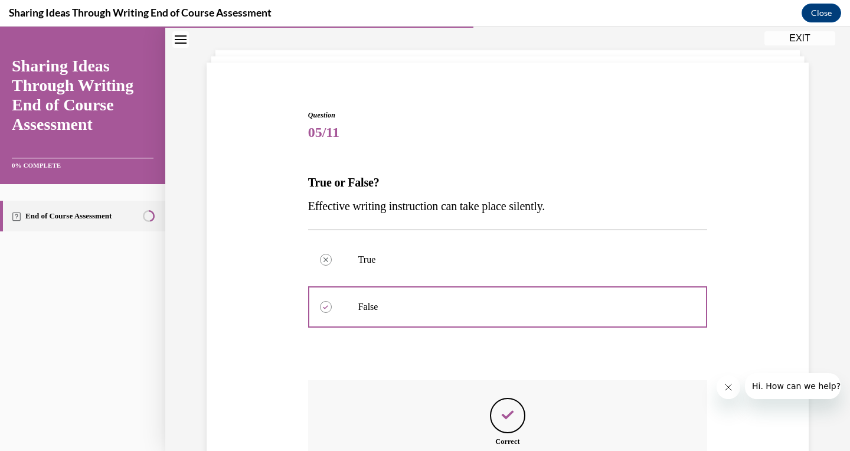
scroll to position [185, 0]
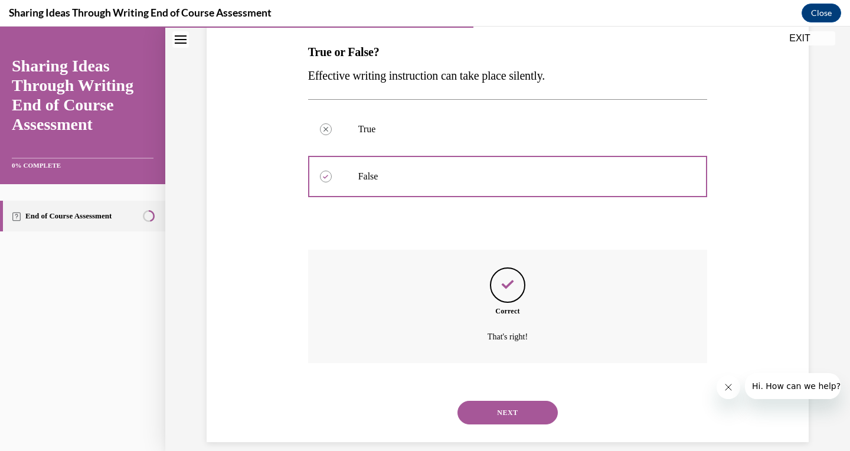
click at [527, 401] on button "NEXT" at bounding box center [507, 413] width 100 height 24
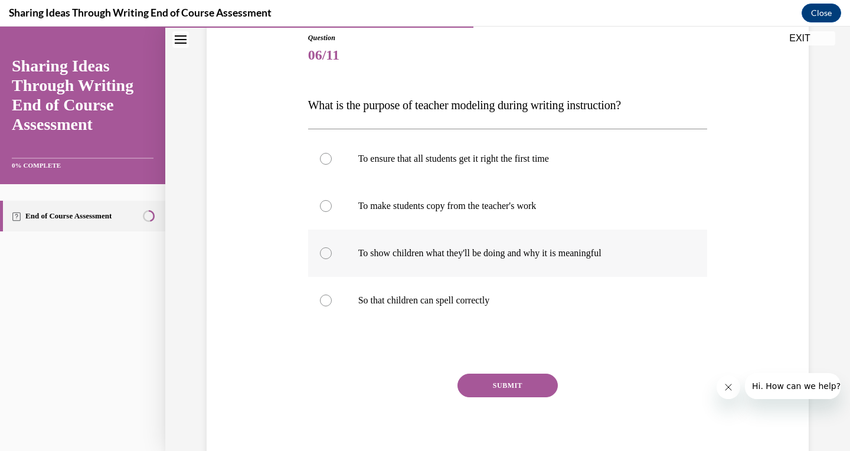
click at [327, 253] on div at bounding box center [326, 253] width 12 height 12
click at [327, 253] on input "To show children what they'll be doing and why it is meaningful" at bounding box center [326, 253] width 12 height 12
radio input "true"
click at [526, 382] on button "SUBMIT" at bounding box center [507, 385] width 100 height 24
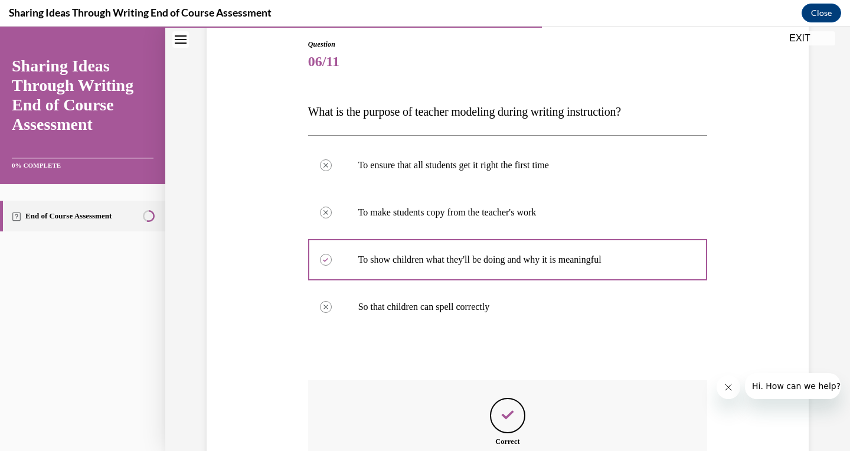
scroll to position [255, 0]
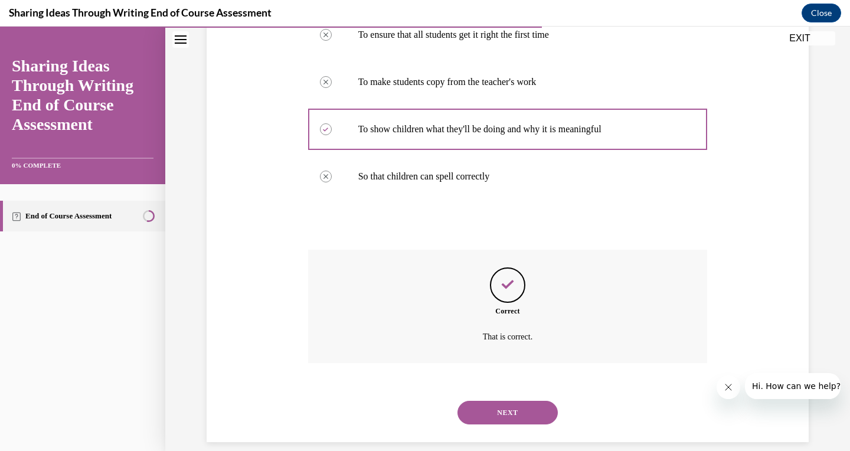
click at [527, 401] on button "NEXT" at bounding box center [507, 413] width 100 height 24
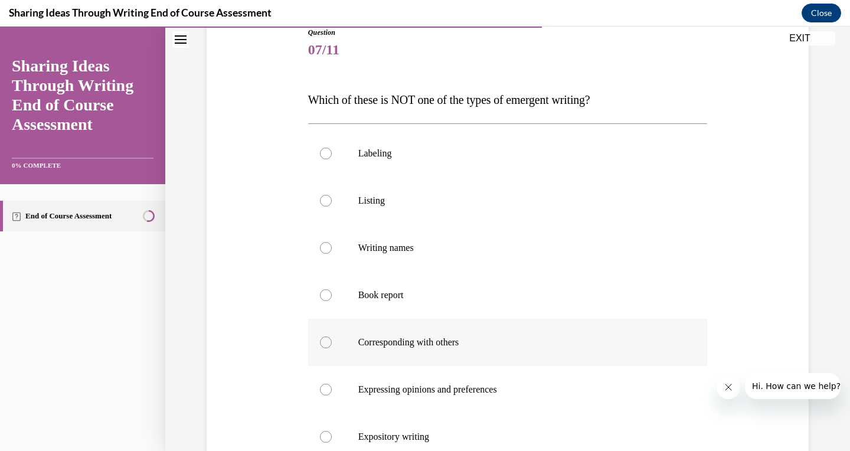
scroll to position [178, 0]
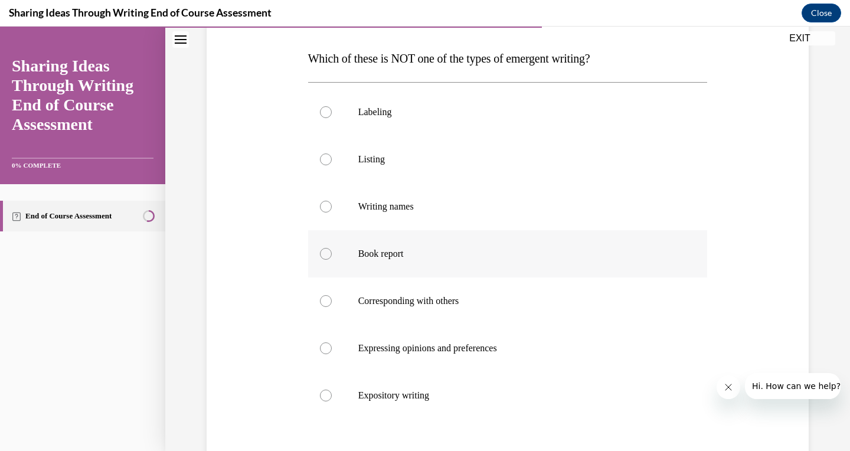
click at [326, 253] on div at bounding box center [326, 254] width 12 height 12
click at [326, 253] on input "Book report" at bounding box center [326, 254] width 12 height 12
radio input "true"
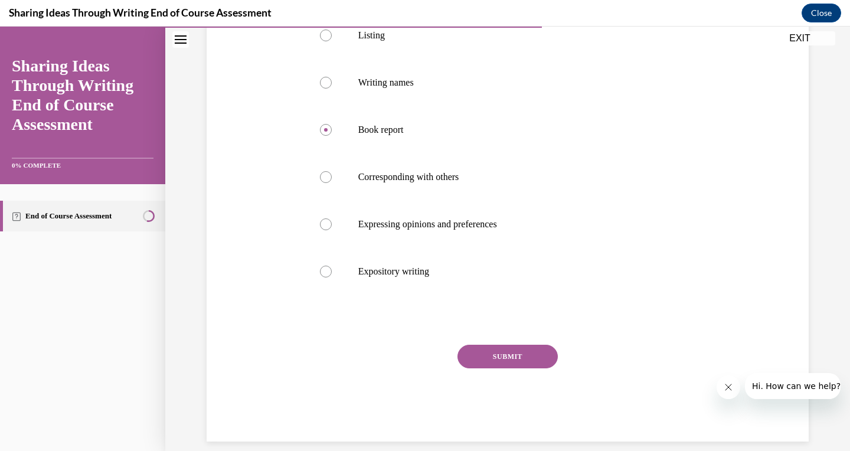
click at [546, 352] on button "SUBMIT" at bounding box center [507, 357] width 100 height 24
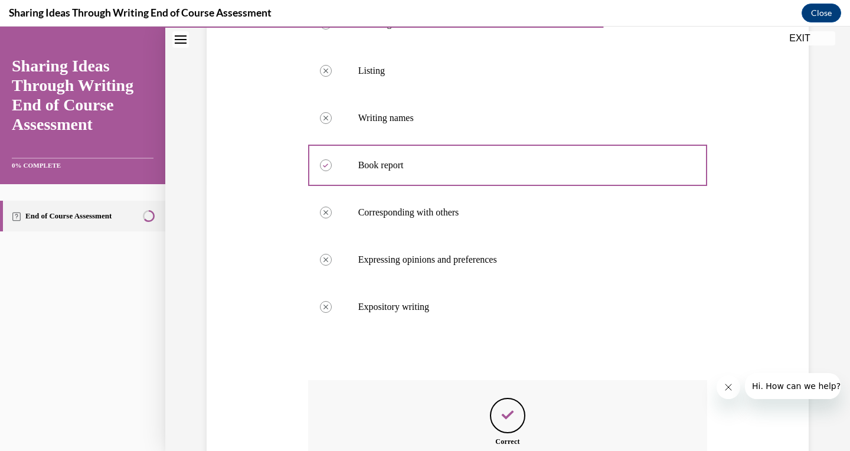
scroll to position [397, 0]
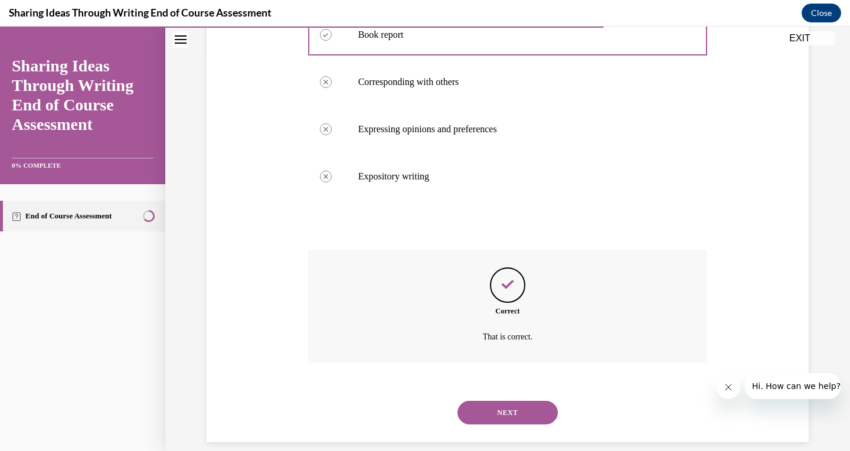
click at [525, 401] on button "NEXT" at bounding box center [507, 413] width 100 height 24
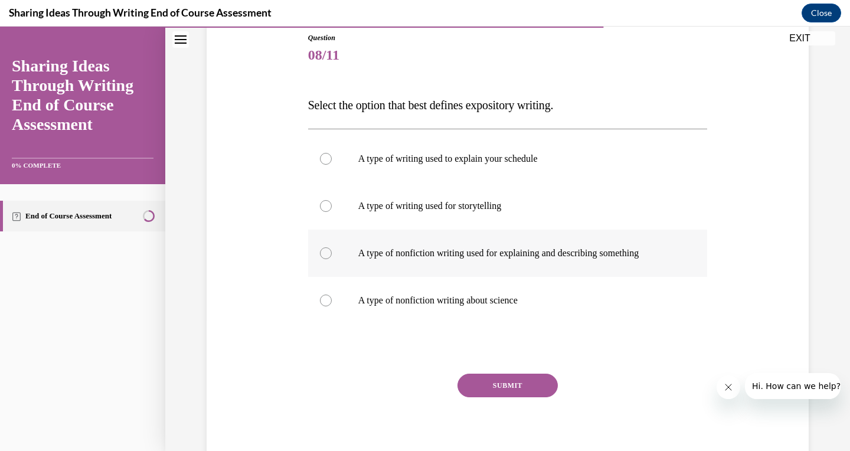
click at [327, 251] on div at bounding box center [326, 253] width 12 height 12
click at [327, 251] on input "A type of nonfiction writing used for explaining and describing something" at bounding box center [326, 253] width 12 height 12
radio input "true"
click at [499, 389] on button "SUBMIT" at bounding box center [507, 385] width 100 height 24
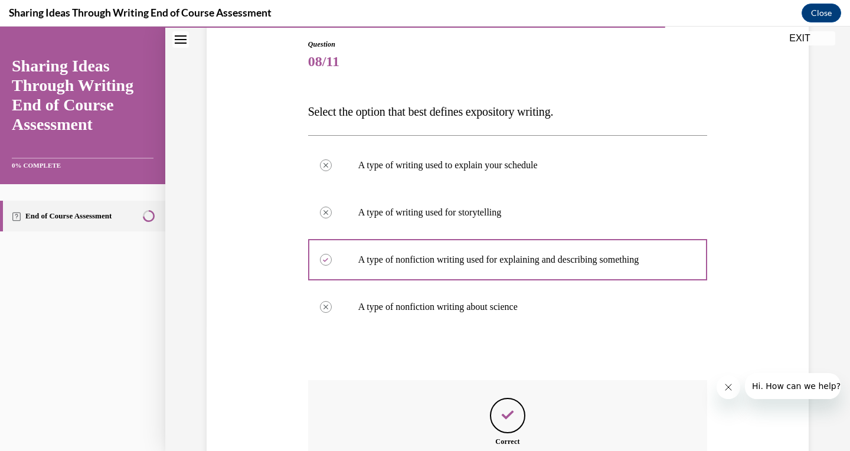
scroll to position [255, 0]
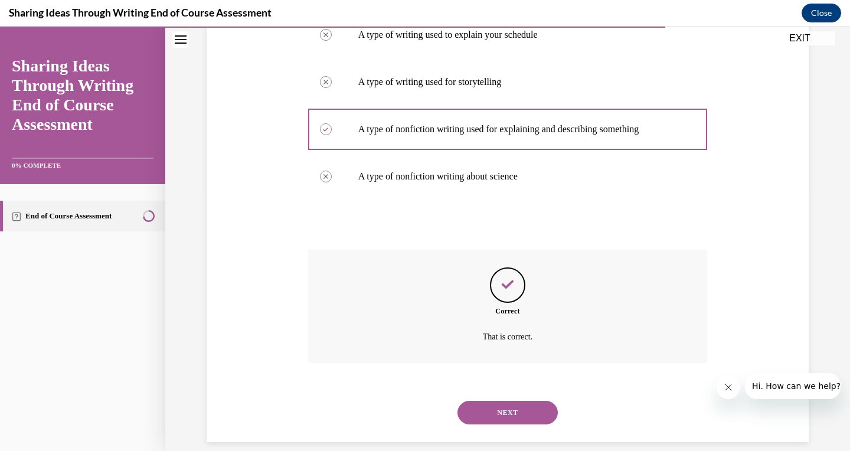
click at [517, 404] on button "NEXT" at bounding box center [507, 413] width 100 height 24
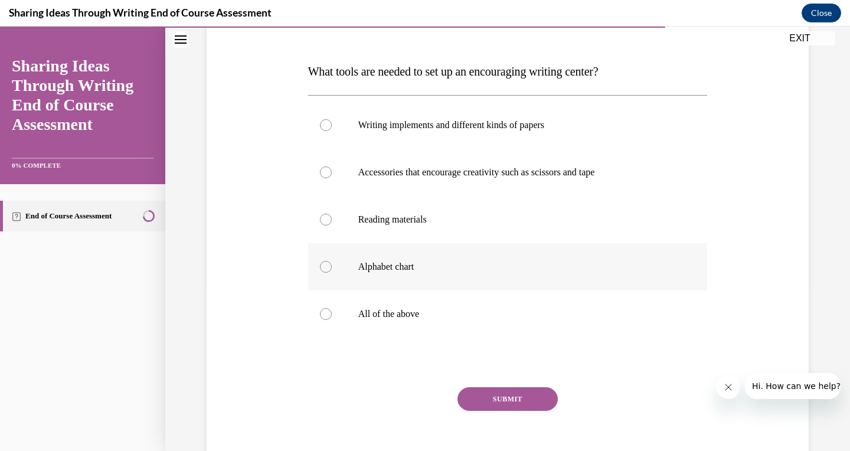
scroll to position [166, 0]
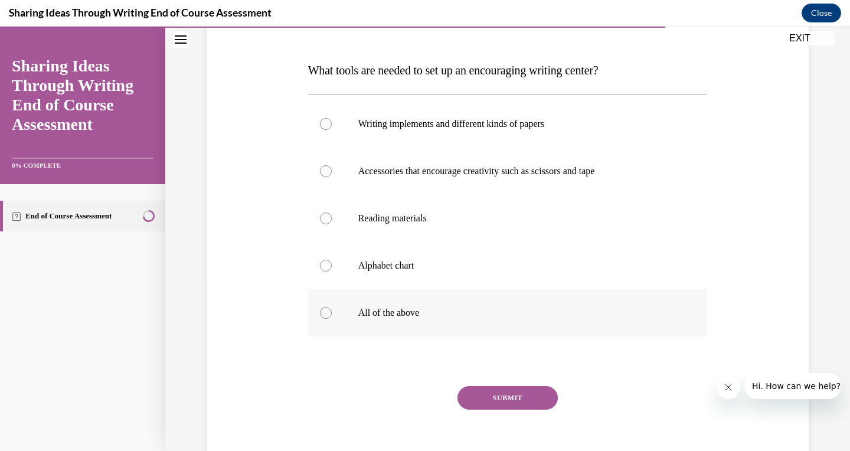
click at [328, 312] on div at bounding box center [326, 313] width 12 height 12
click at [328, 312] on input "All of the above" at bounding box center [326, 313] width 12 height 12
radio input "true"
click at [515, 397] on button "SUBMIT" at bounding box center [507, 398] width 100 height 24
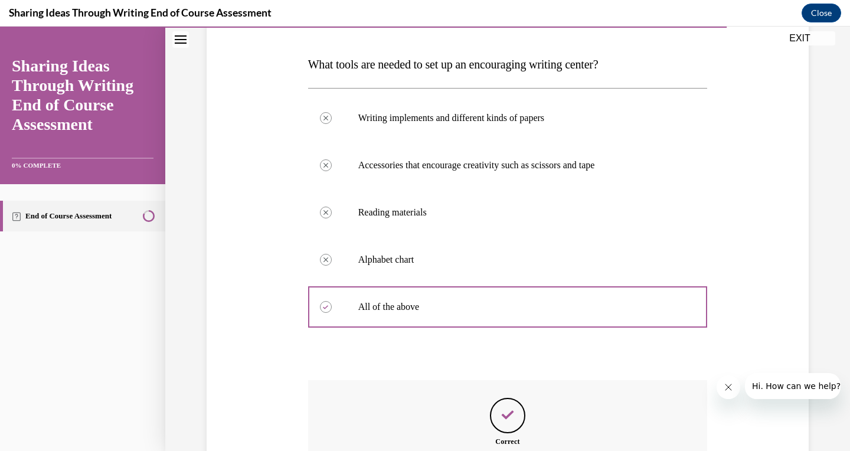
scroll to position [303, 0]
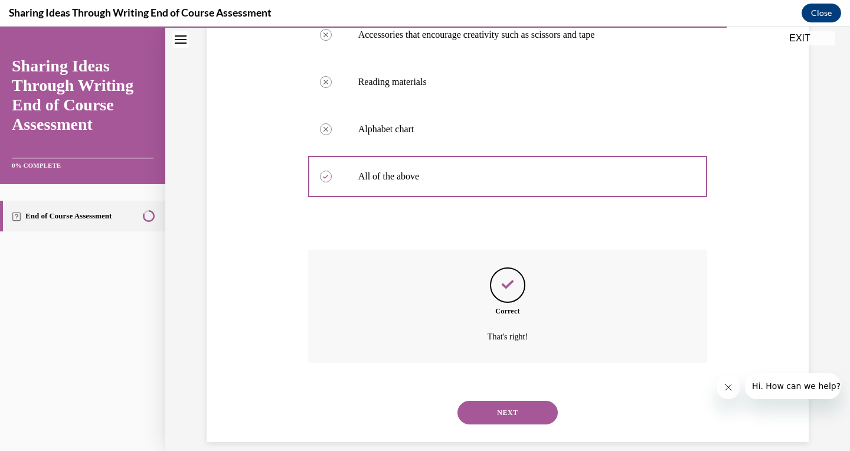
click at [525, 401] on button "NEXT" at bounding box center [507, 413] width 100 height 24
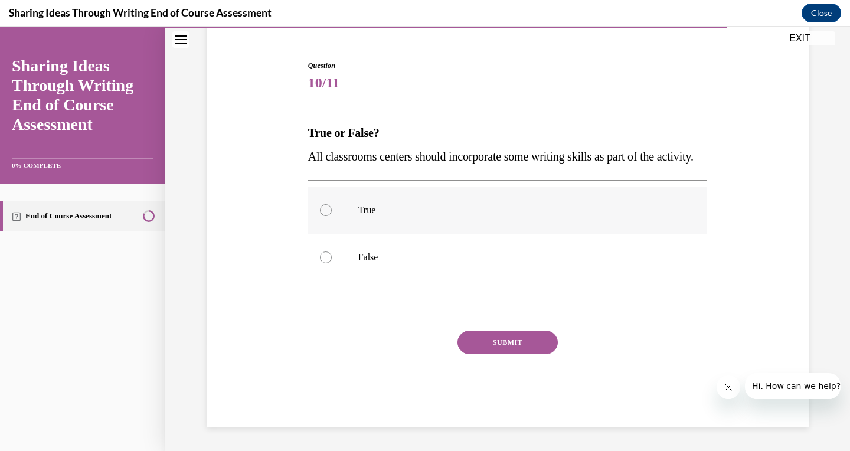
click at [330, 218] on label "True" at bounding box center [507, 209] width 399 height 47
click at [330, 216] on input "True" at bounding box center [326, 210] width 12 height 12
radio input "true"
click at [522, 354] on button "SUBMIT" at bounding box center [507, 342] width 100 height 24
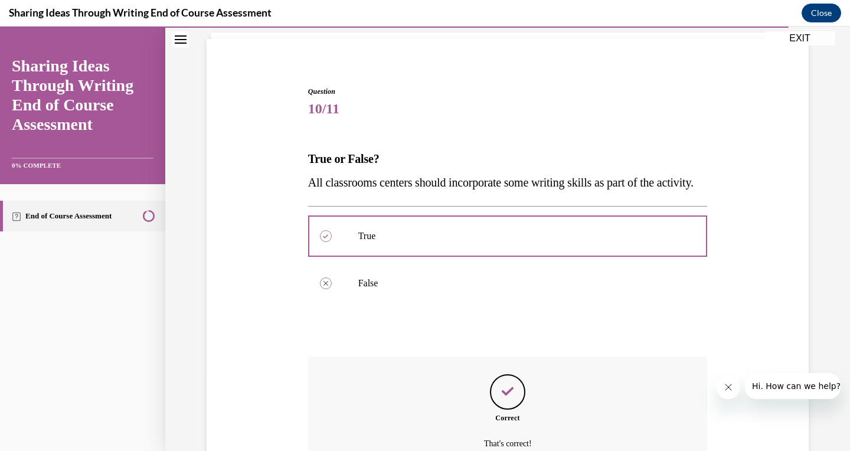
scroll to position [208, 0]
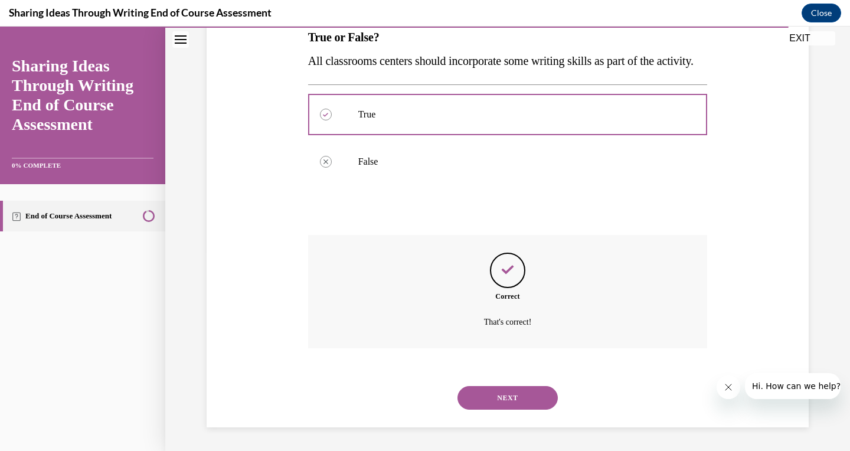
click at [492, 394] on button "NEXT" at bounding box center [507, 398] width 100 height 24
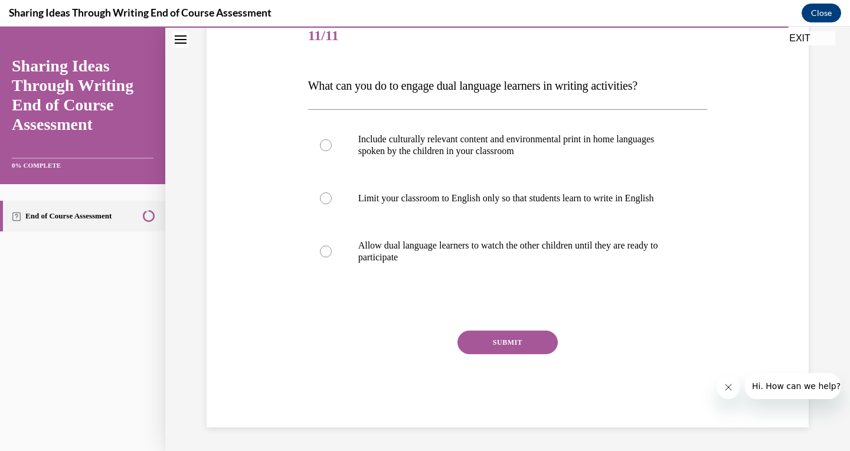
scroll to position [131, 0]
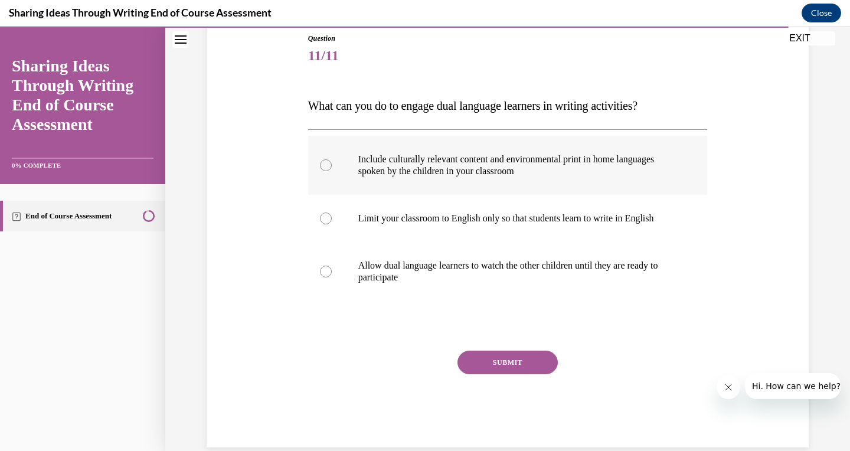
click at [323, 162] on div at bounding box center [326, 165] width 12 height 12
click at [323, 162] on input "Include culturally relevant content and environmental print in home languages s…" at bounding box center [326, 165] width 12 height 12
radio input "true"
click at [526, 362] on button "SUBMIT" at bounding box center [507, 362] width 100 height 24
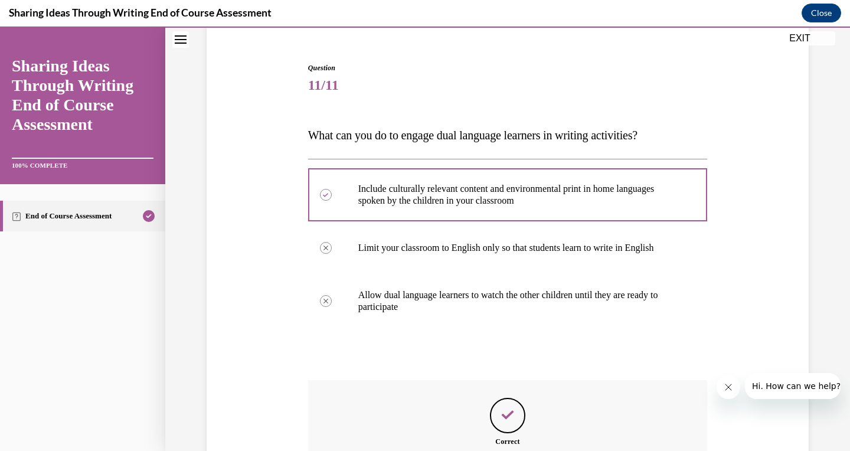
scroll to position [232, 0]
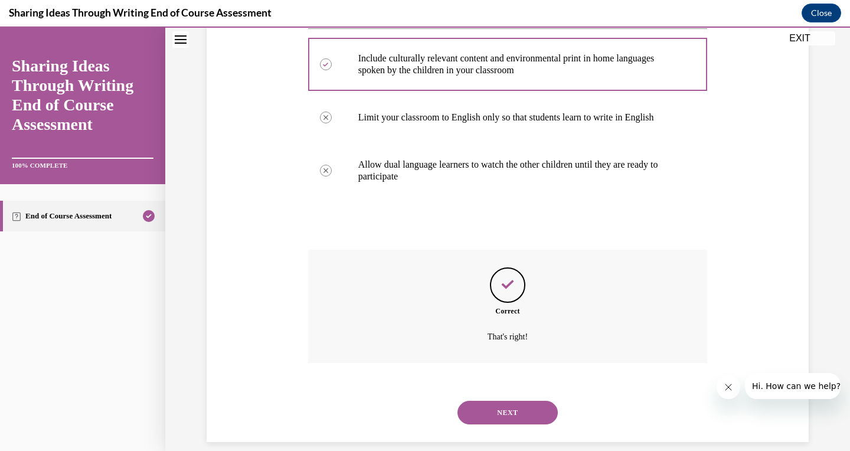
click at [515, 401] on button "NEXT" at bounding box center [507, 413] width 100 height 24
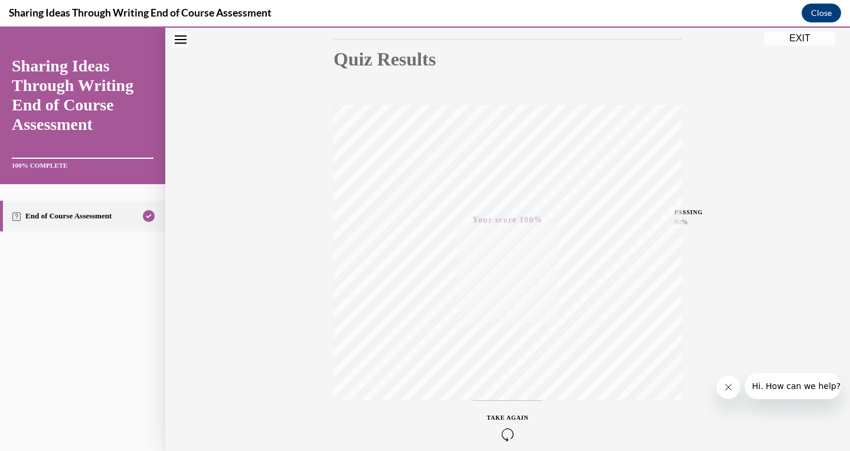
scroll to position [49, 0]
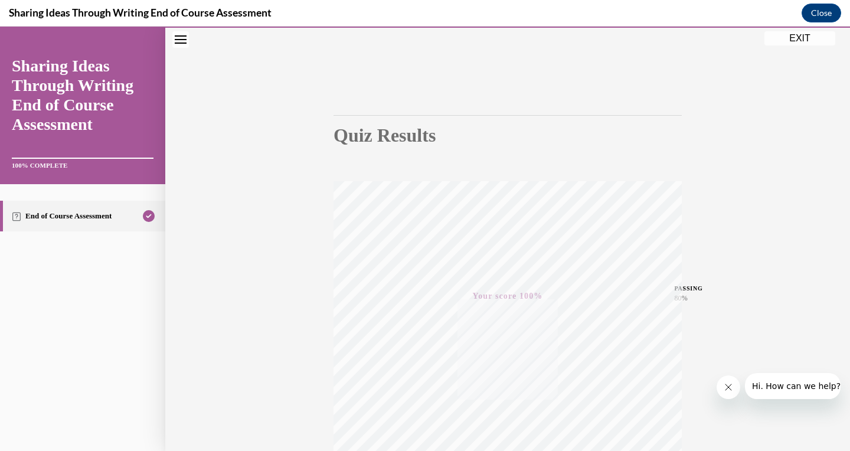
click at [797, 40] on button "EXIT" at bounding box center [799, 38] width 71 height 14
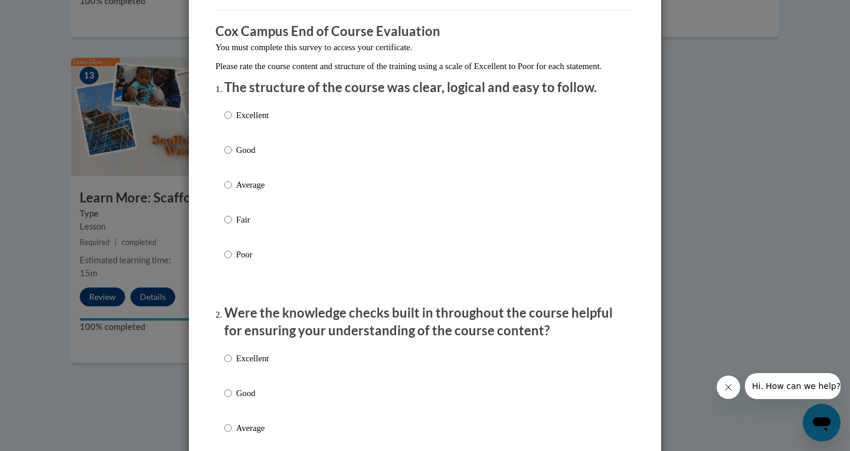
scroll to position [90, 0]
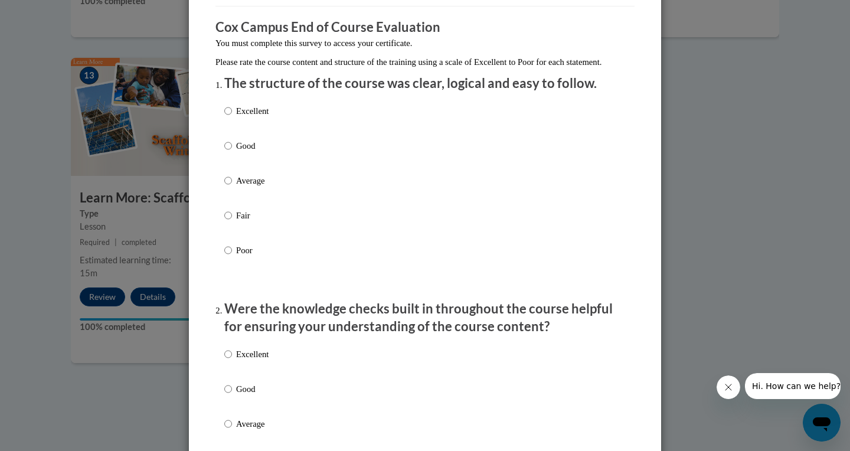
click at [230, 117] on input "Excellent" at bounding box center [228, 110] width 8 height 13
radio input "true"
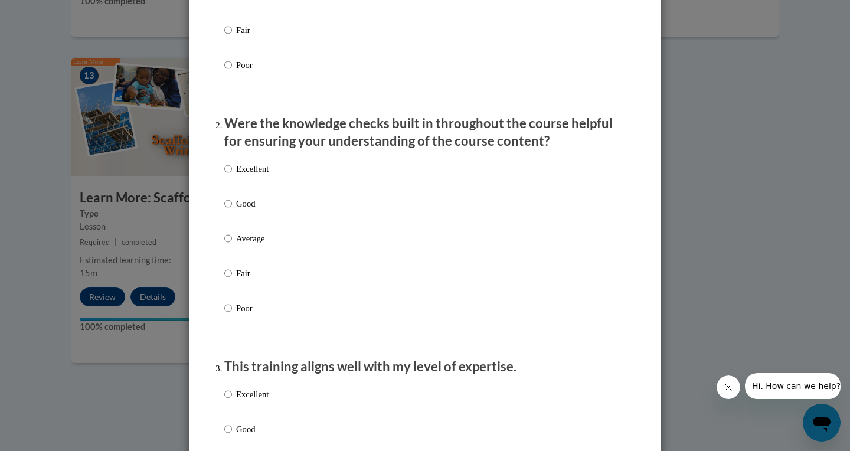
scroll to position [289, 0]
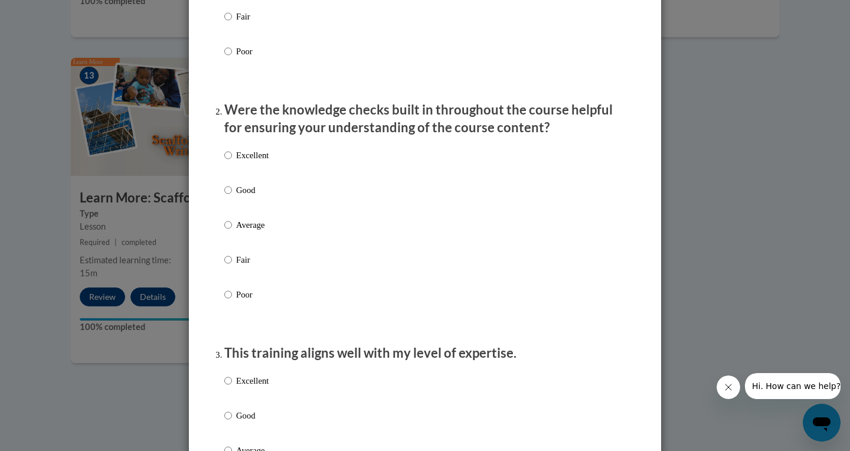
click at [225, 162] on input "Excellent" at bounding box center [228, 155] width 8 height 13
radio input "true"
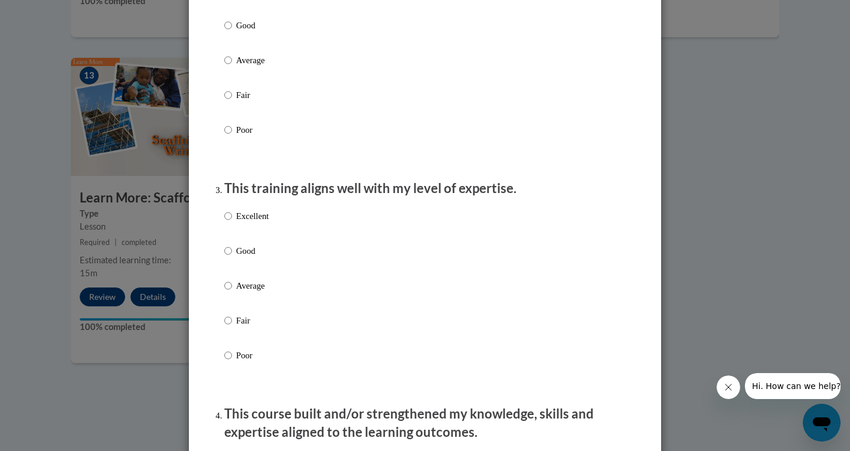
scroll to position [497, 0]
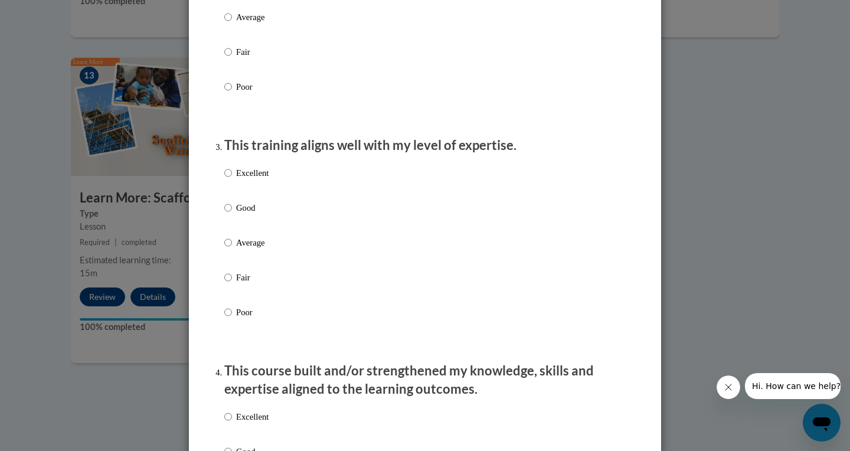
click at [230, 189] on label "Excellent" at bounding box center [246, 182] width 44 height 32
click at [230, 179] on input "Excellent" at bounding box center [228, 172] width 8 height 13
radio input "true"
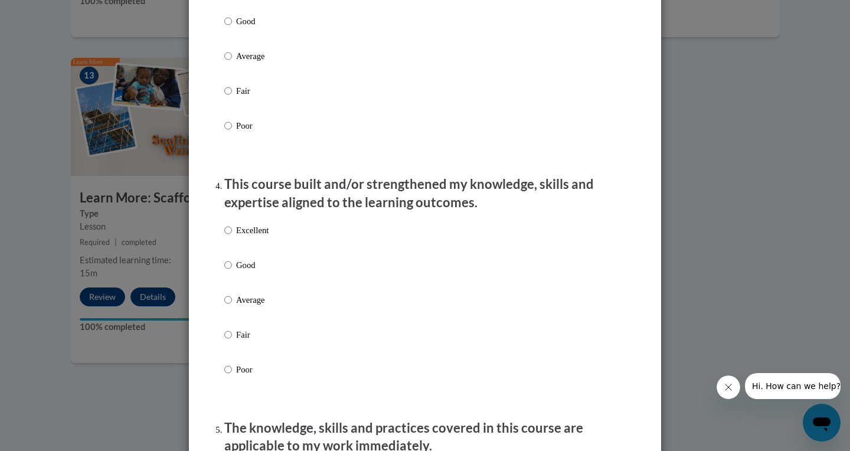
scroll to position [712, 0]
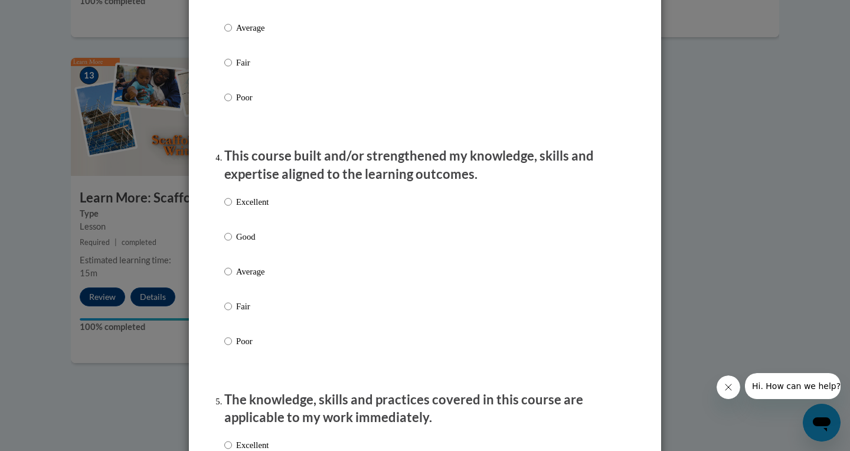
click at [229, 208] on input "Excellent" at bounding box center [228, 201] width 8 height 13
radio input "true"
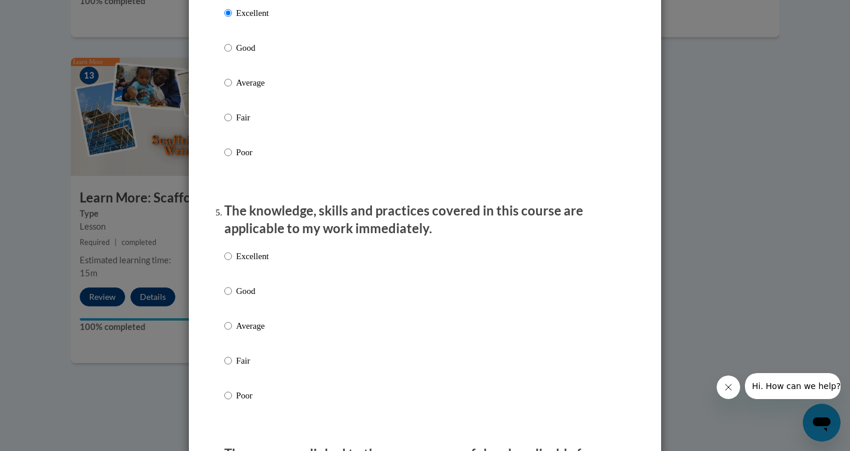
scroll to position [992, 0]
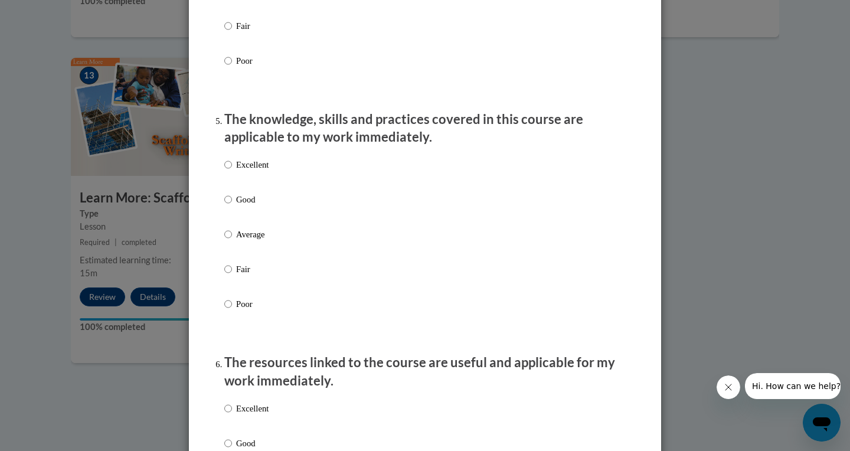
click at [232, 172] on label "Excellent" at bounding box center [246, 174] width 44 height 32
click at [232, 171] on input "Excellent" at bounding box center [228, 164] width 8 height 13
radio input "true"
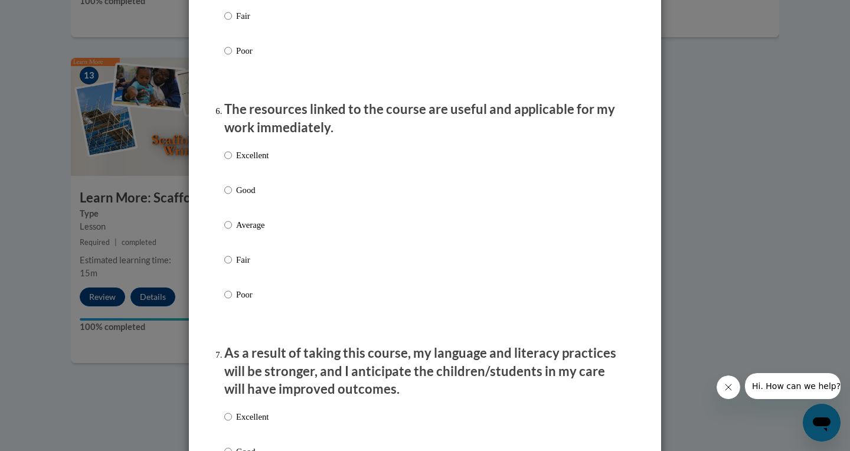
scroll to position [1246, 0]
click at [228, 161] on input "Excellent" at bounding box center [228, 154] width 8 height 13
radio input "true"
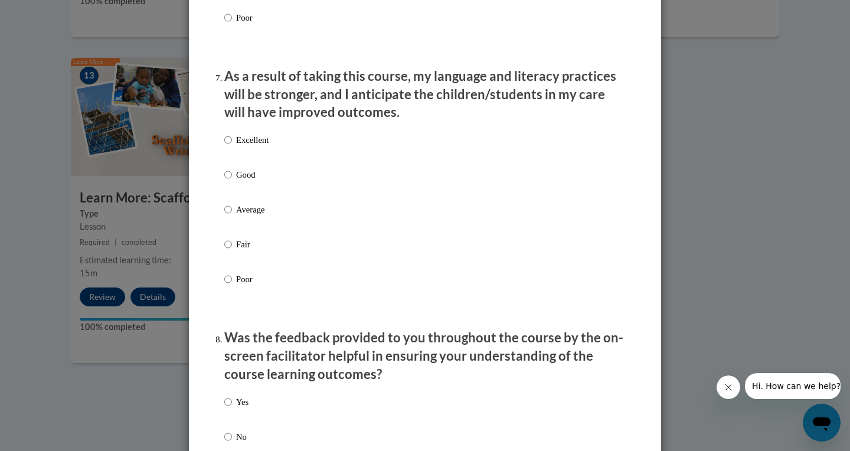
scroll to position [1522, 0]
click at [229, 139] on input "Excellent" at bounding box center [228, 139] width 8 height 13
radio input "true"
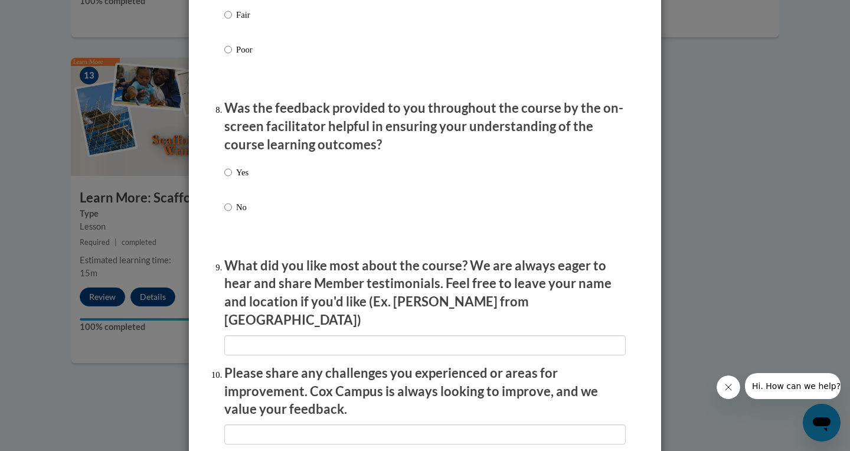
scroll to position [1762, 0]
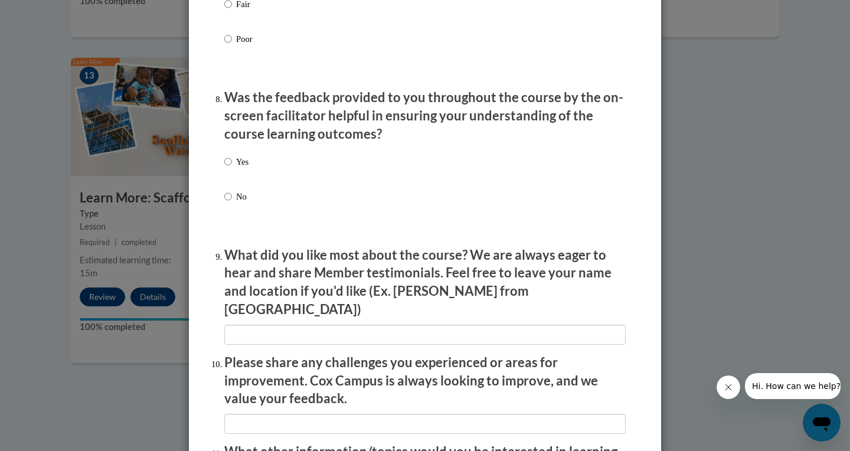
click at [228, 163] on input "Yes" at bounding box center [228, 161] width 8 height 13
radio input "true"
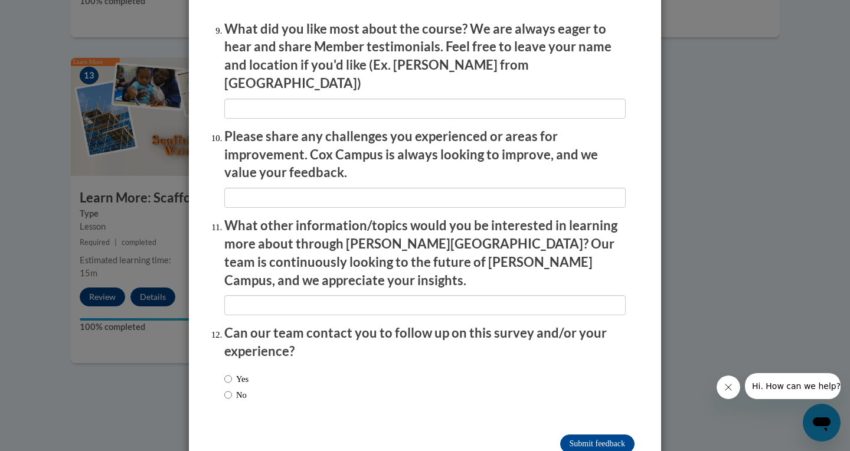
scroll to position [1987, 0]
click at [231, 389] on input "No" at bounding box center [228, 395] width 8 height 13
radio input "true"
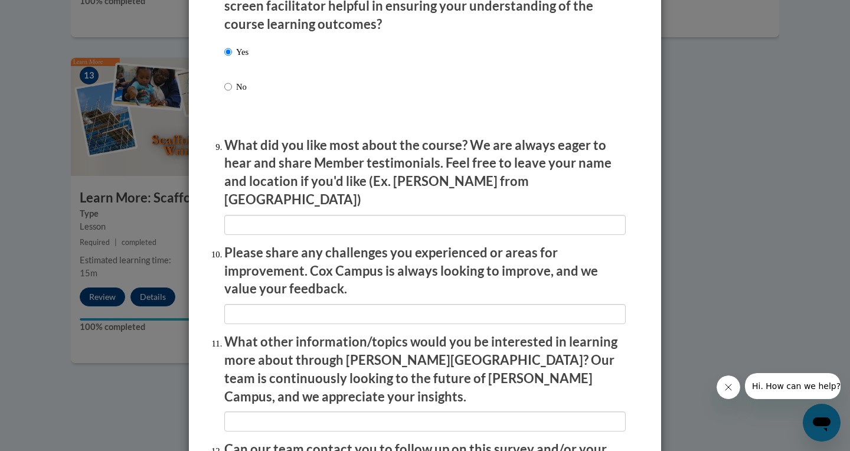
scroll to position [1869, 0]
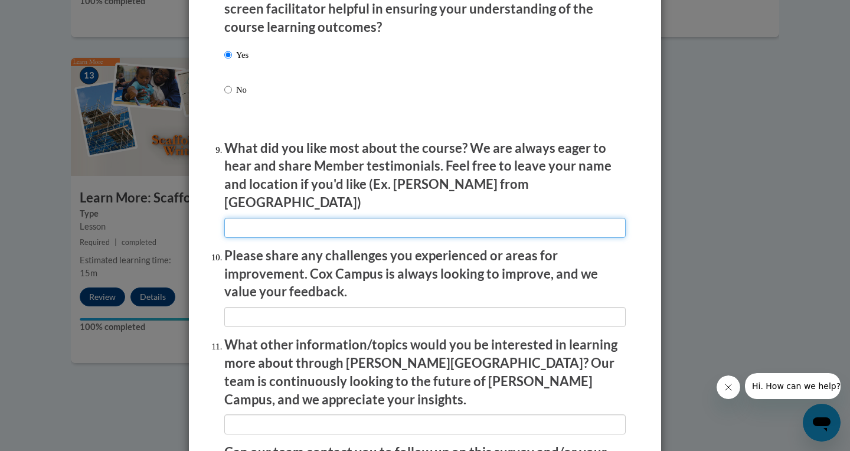
click at [426, 218] on input "textbox" at bounding box center [424, 228] width 401 height 20
type input "N"
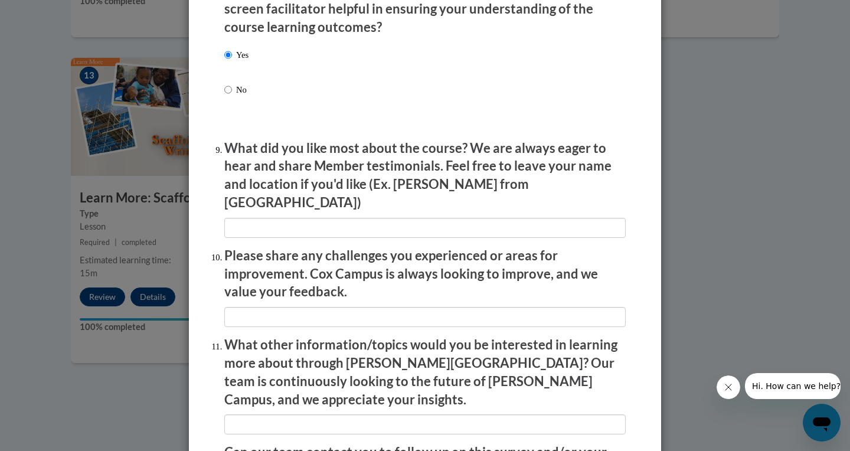
click at [551, 175] on p "What did you like most about the course? We are always eager to hear and share …" at bounding box center [424, 175] width 401 height 73
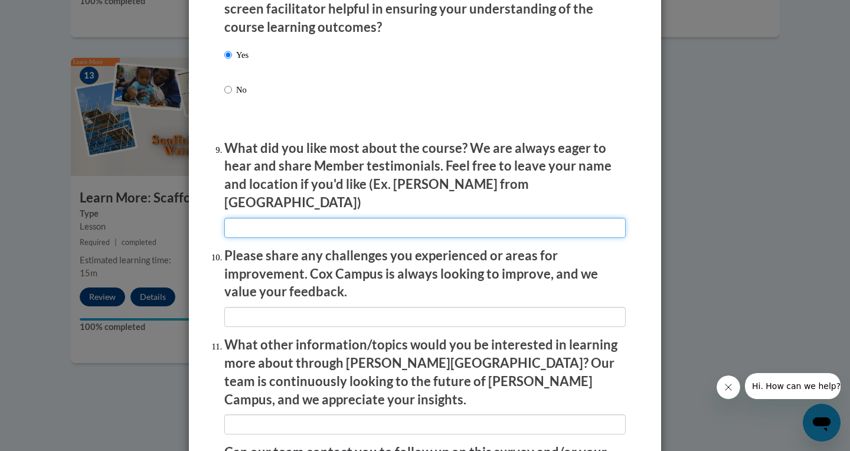
click at [468, 218] on input "textbox" at bounding box center [424, 228] width 401 height 20
type input "Examples"
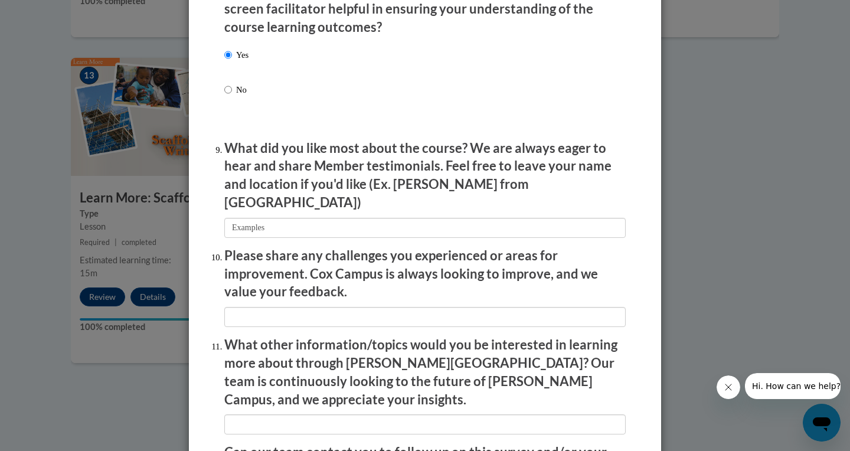
click at [471, 284] on li "Please share any challenges you experienced or areas for improvement. Cox Campu…" at bounding box center [424, 287] width 401 height 80
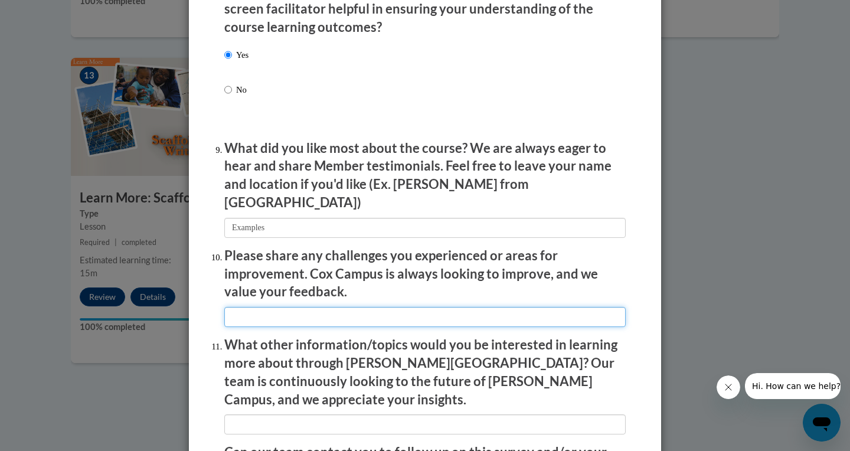
click at [468, 307] on input "textbox" at bounding box center [424, 317] width 401 height 20
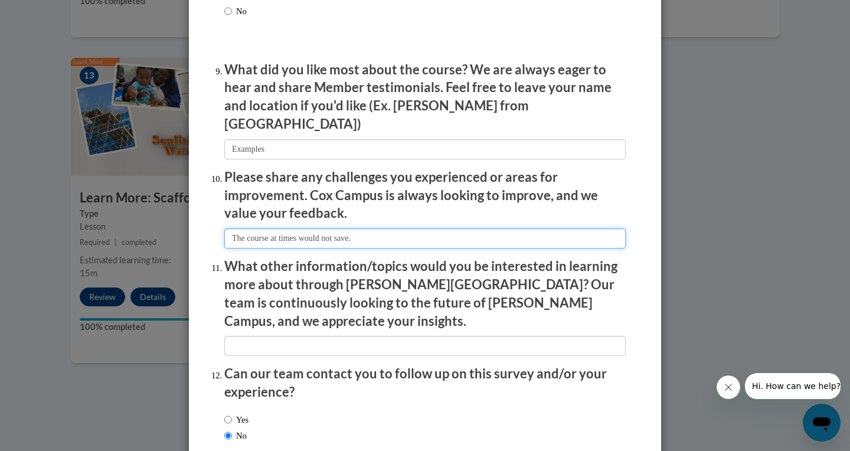
scroll to position [1949, 0]
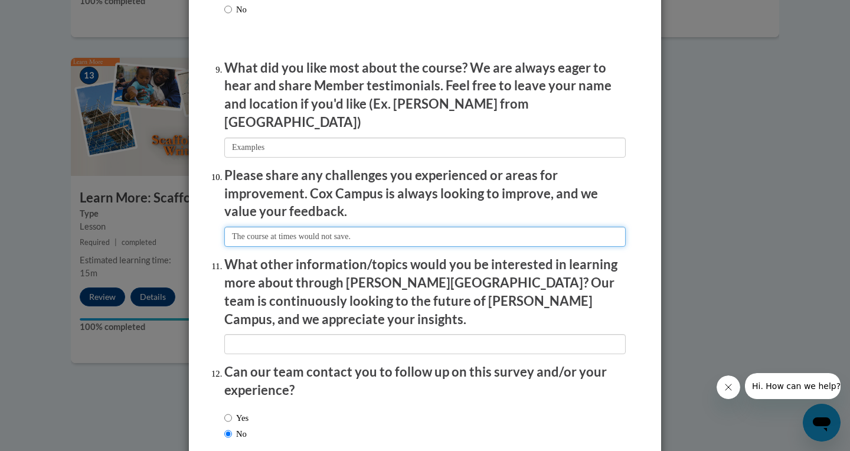
type input "The course at times would not save."
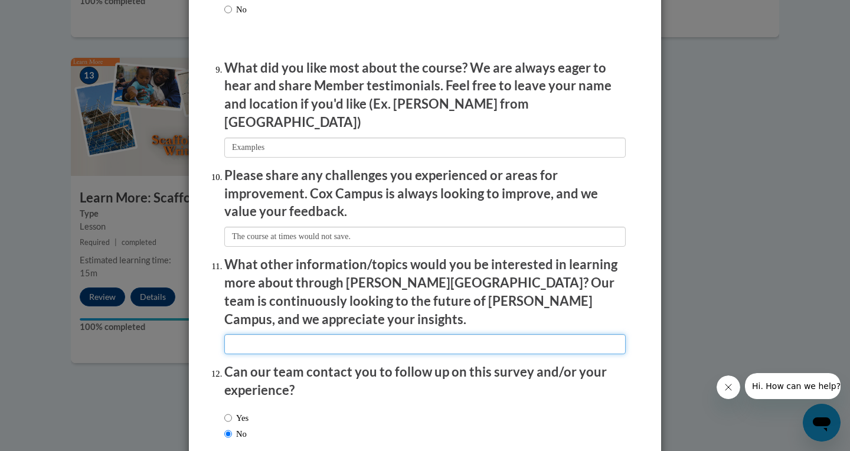
click at [483, 334] on input "textbox" at bounding box center [424, 344] width 401 height 20
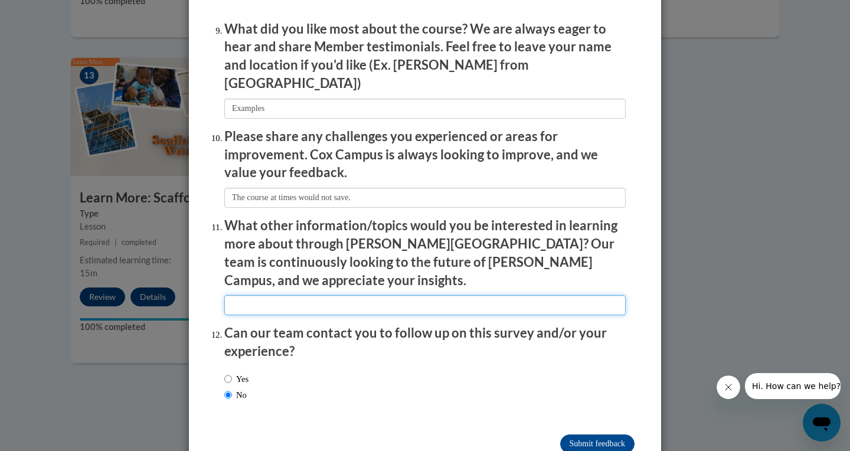
scroll to position [1987, 0]
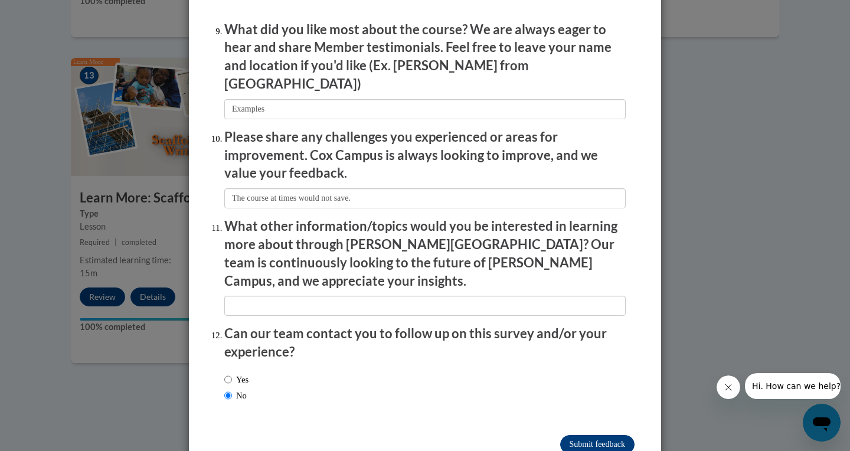
click at [592, 435] on input "Submit feedback" at bounding box center [597, 444] width 74 height 19
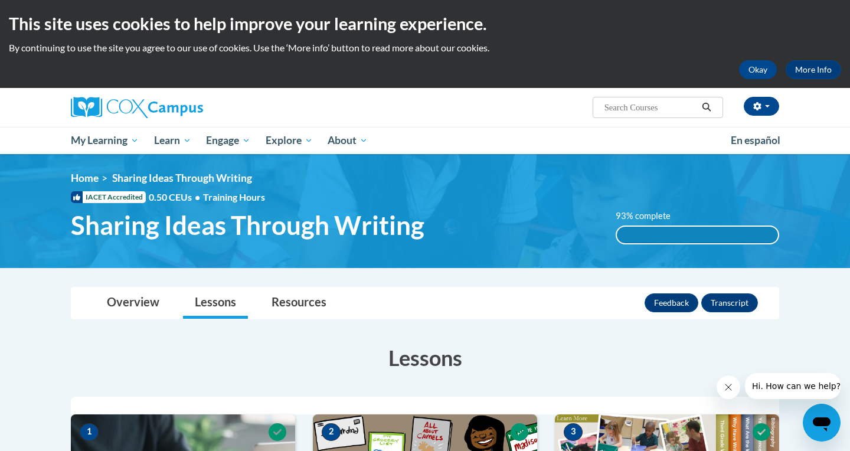
scroll to position [0, 0]
click at [305, 309] on link "Resources" at bounding box center [299, 302] width 78 height 31
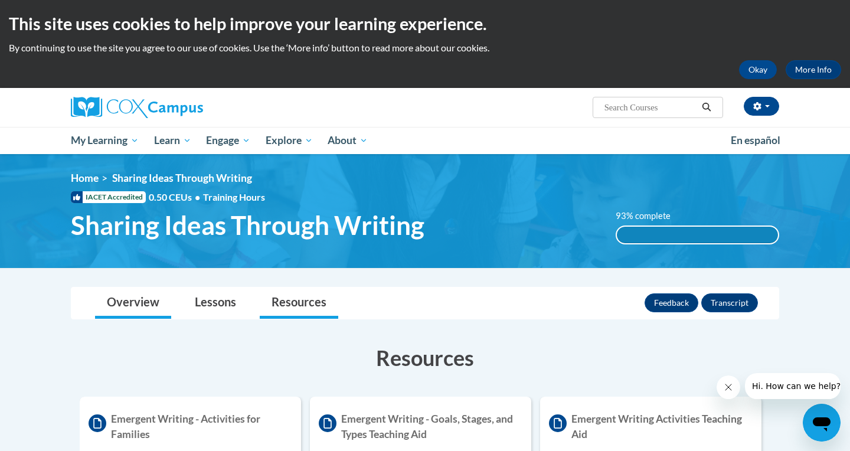
click at [146, 306] on link "Overview" at bounding box center [133, 302] width 76 height 31
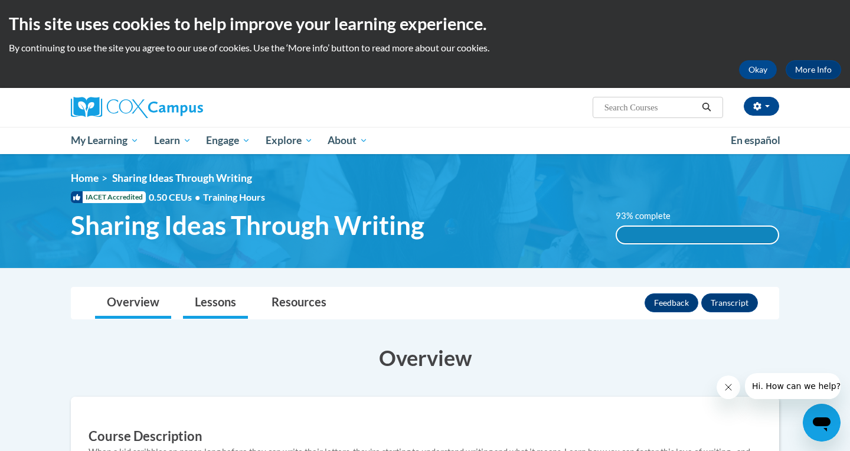
click at [225, 303] on link "Lessons" at bounding box center [215, 302] width 65 height 31
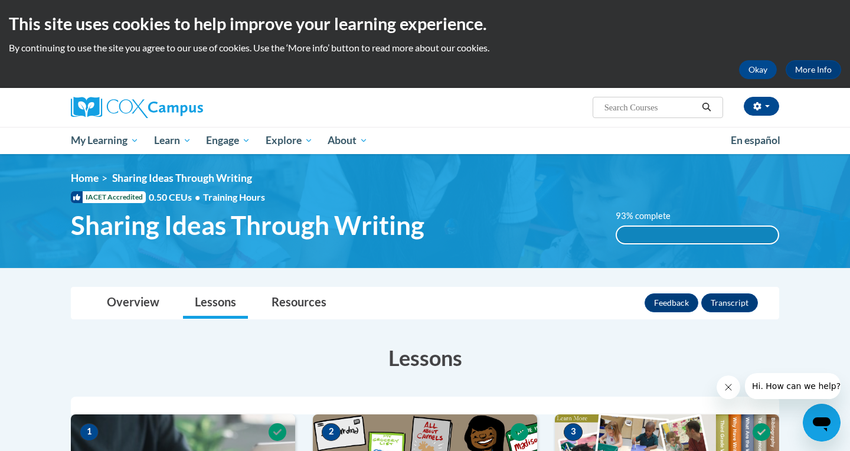
click at [740, 230] on div "93% complete" at bounding box center [698, 235] width 162 height 17
click at [740, 232] on div "93% complete" at bounding box center [698, 235] width 162 height 17
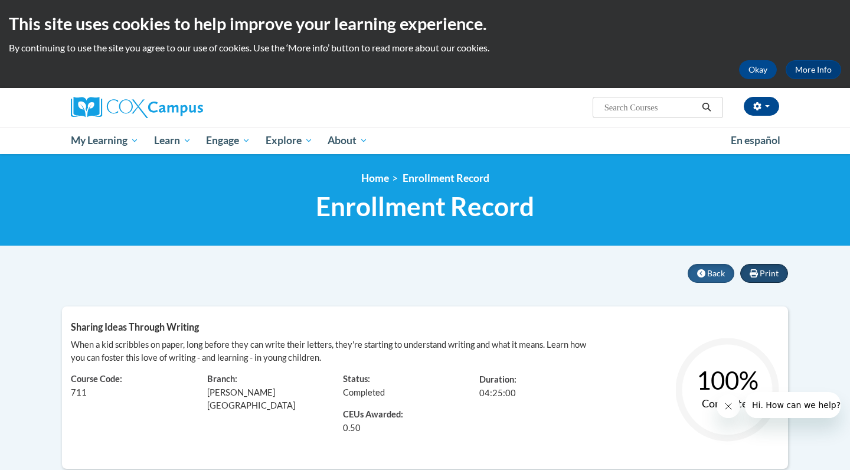
click at [764, 273] on span "Print" at bounding box center [768, 273] width 19 height 10
click at [764, 114] on button "button" at bounding box center [760, 106] width 35 height 19
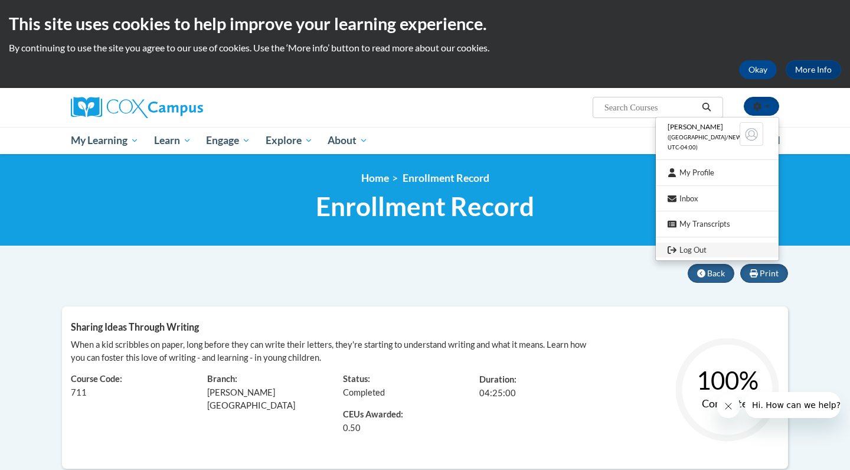
click at [705, 244] on link "Log Out" at bounding box center [717, 250] width 123 height 15
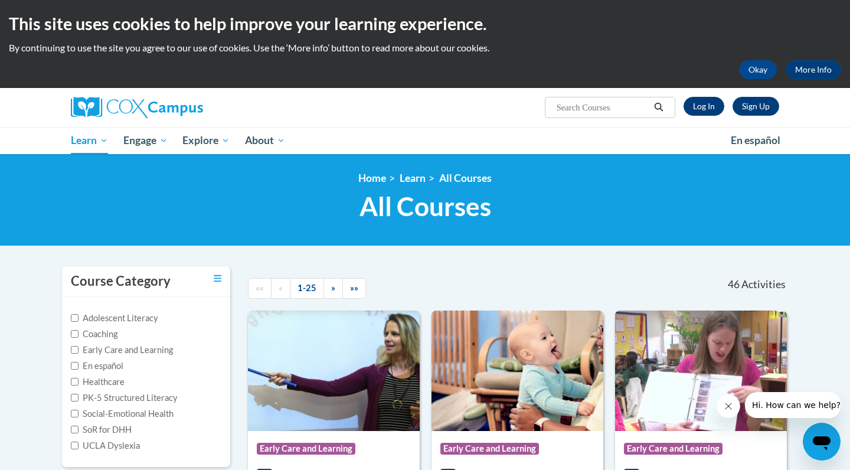
click at [714, 107] on link "Log In" at bounding box center [703, 106] width 41 height 19
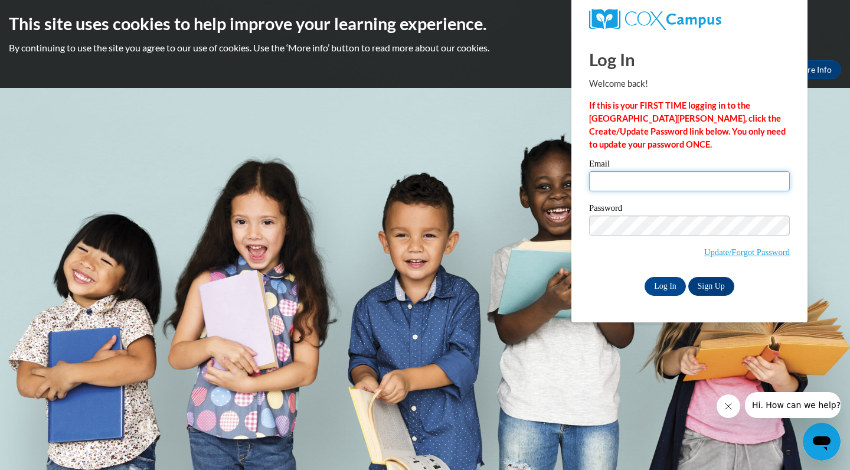
type input "b"
type input "b.engle@ccbdd.net"
click at [663, 289] on input "Log In" at bounding box center [664, 286] width 41 height 19
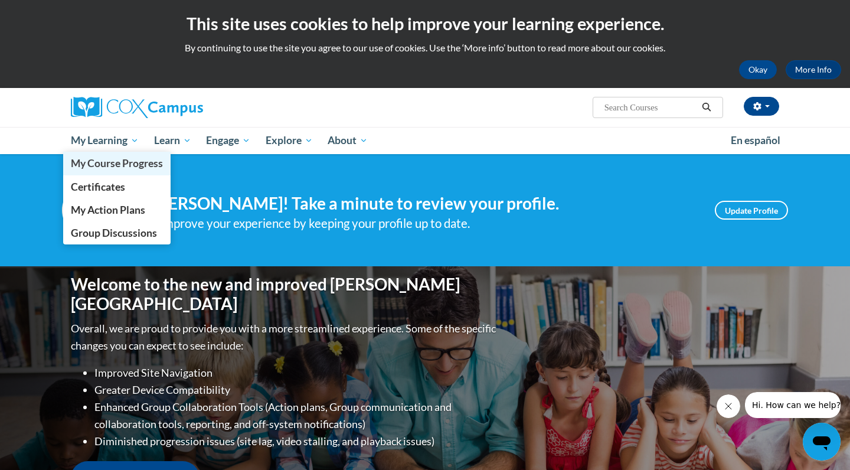
click at [107, 164] on span "My Course Progress" at bounding box center [117, 163] width 92 height 12
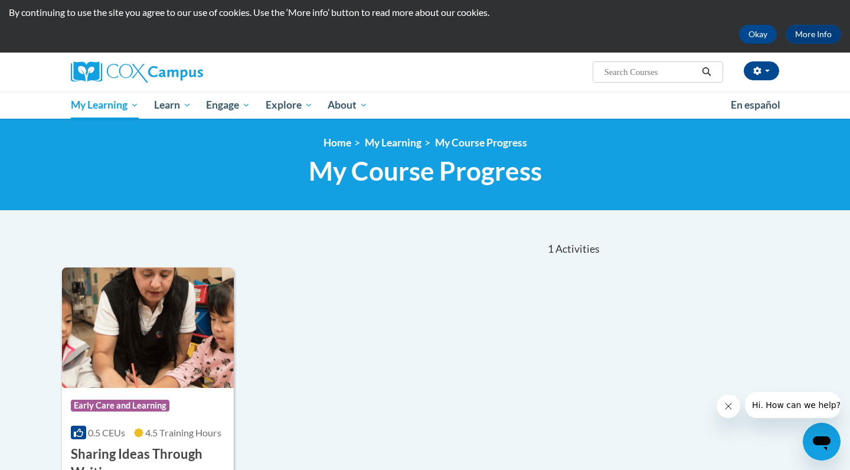
scroll to position [39, 0]
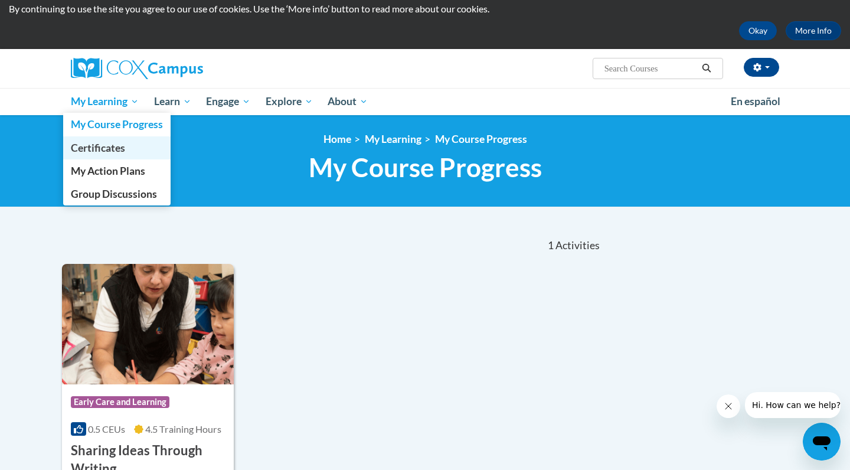
click at [124, 149] on span "Certificates" at bounding box center [98, 148] width 54 height 12
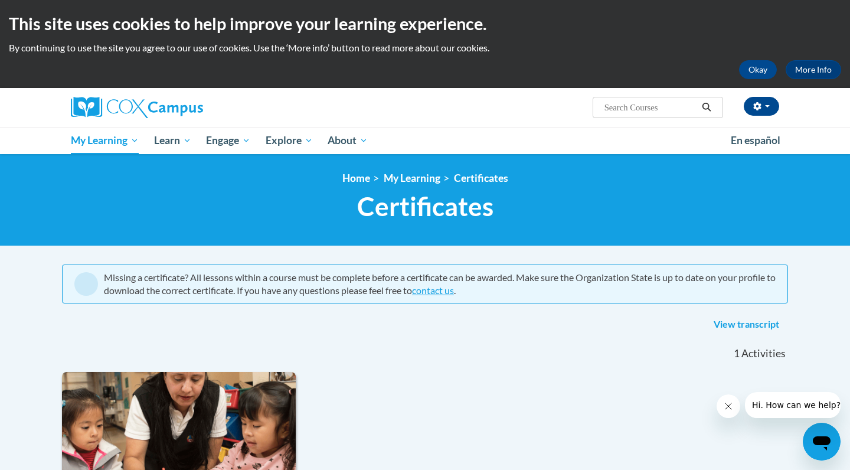
click at [99, 113] on img at bounding box center [137, 107] width 132 height 21
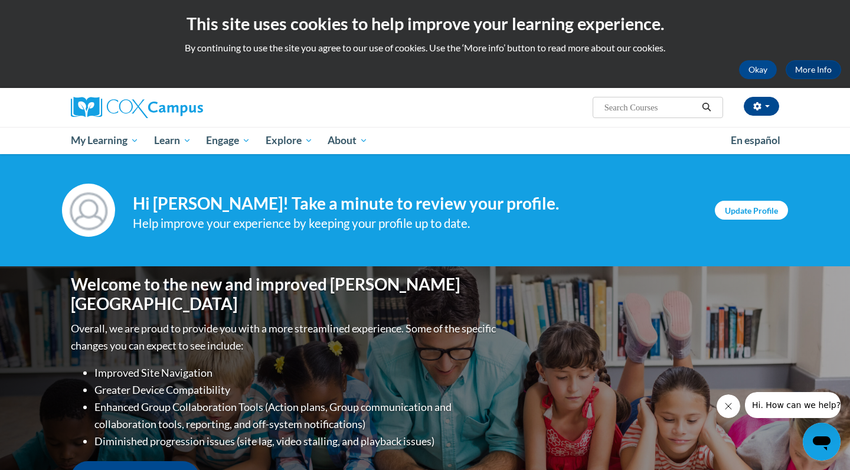
click at [768, 209] on link "Update Profile" at bounding box center [751, 210] width 73 height 19
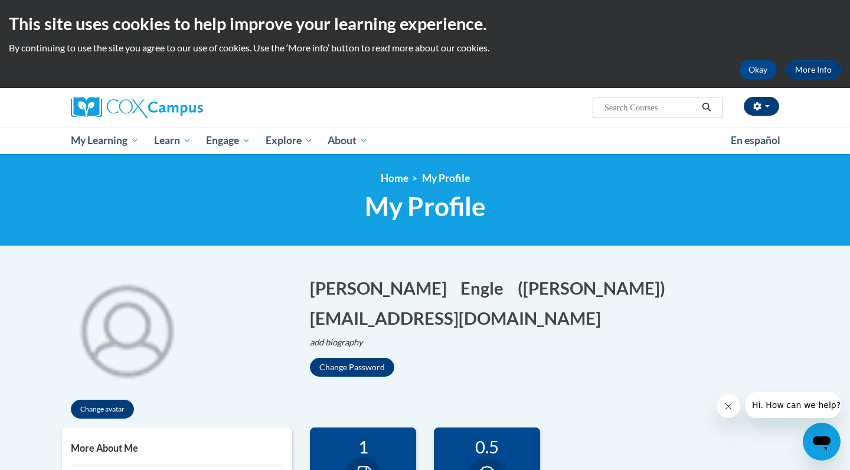
click at [762, 108] on button "button" at bounding box center [760, 106] width 35 height 19
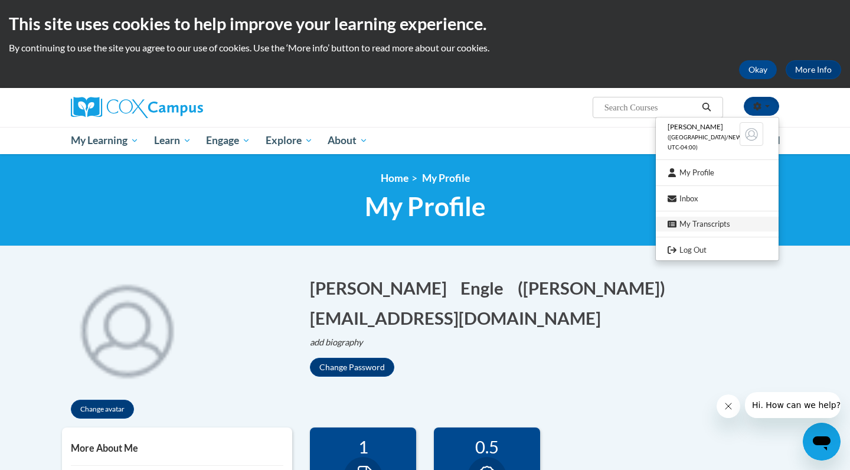
click at [693, 222] on link "My Transcripts" at bounding box center [717, 224] width 123 height 15
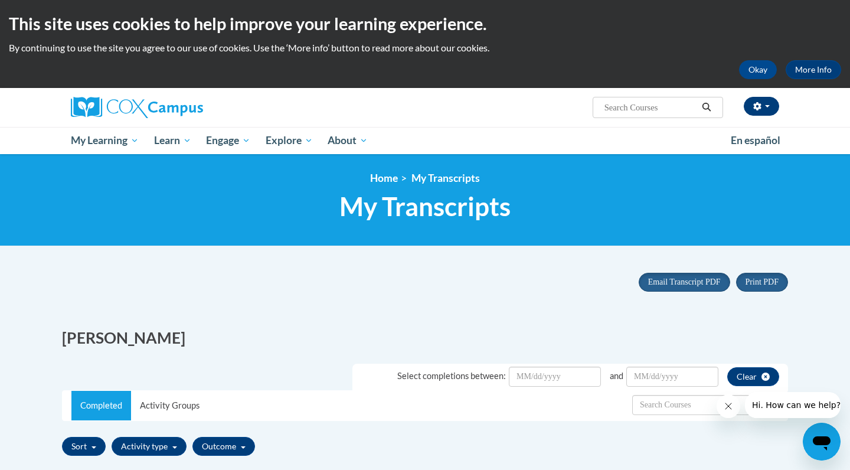
click at [771, 112] on button "button" at bounding box center [760, 106] width 35 height 19
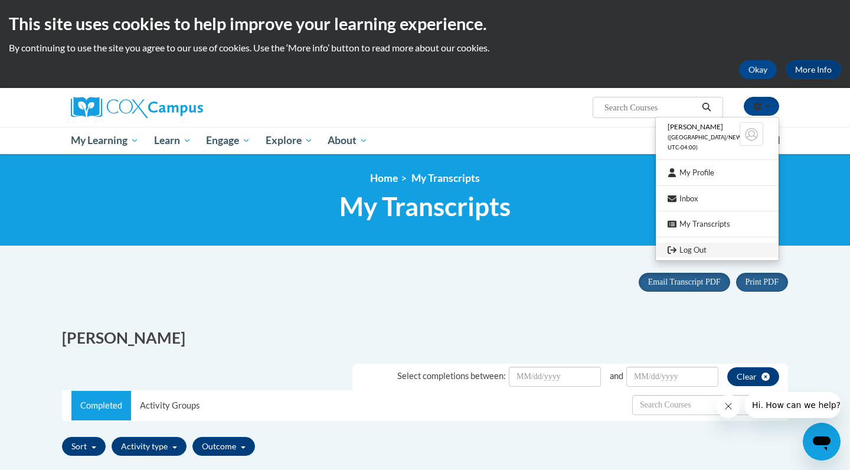
click at [707, 243] on link "Log Out" at bounding box center [717, 250] width 123 height 15
